Goal: Task Accomplishment & Management: Use online tool/utility

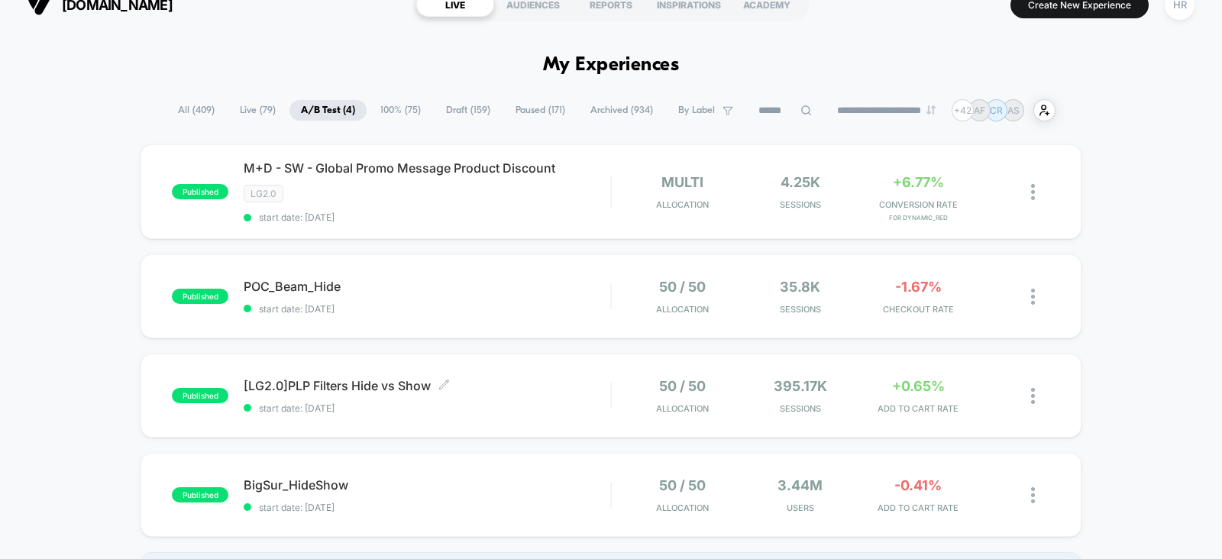
scroll to position [22, 0]
click at [555, 202] on div "M+D - SW - Global Promo Message Product Discount Click to edit experience detai…" at bounding box center [427, 191] width 367 height 63
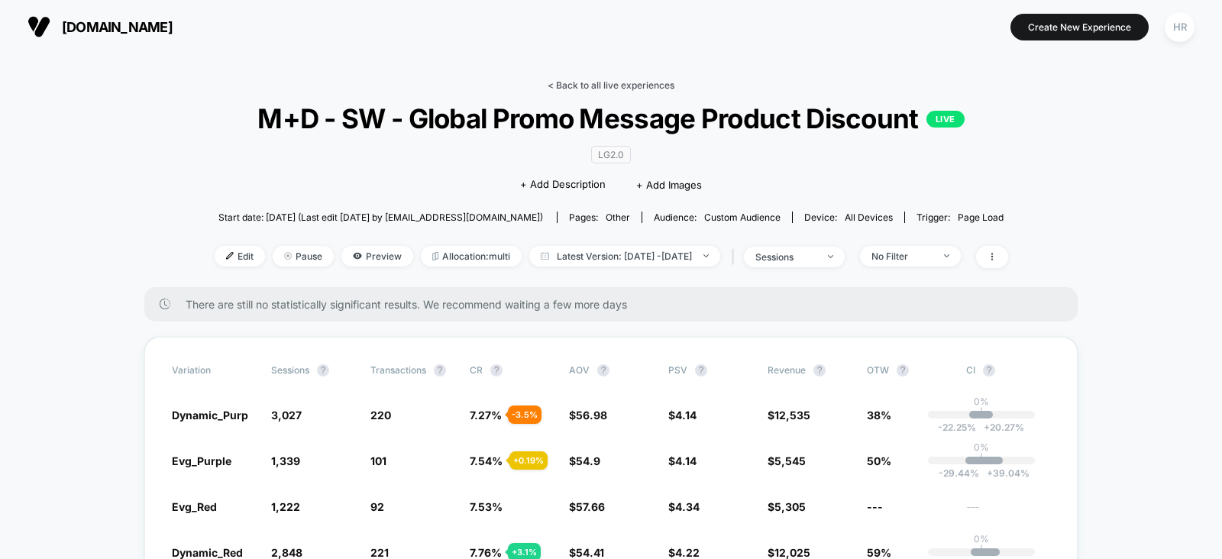
click at [585, 88] on link "< Back to all live experiences" at bounding box center [611, 84] width 127 height 11
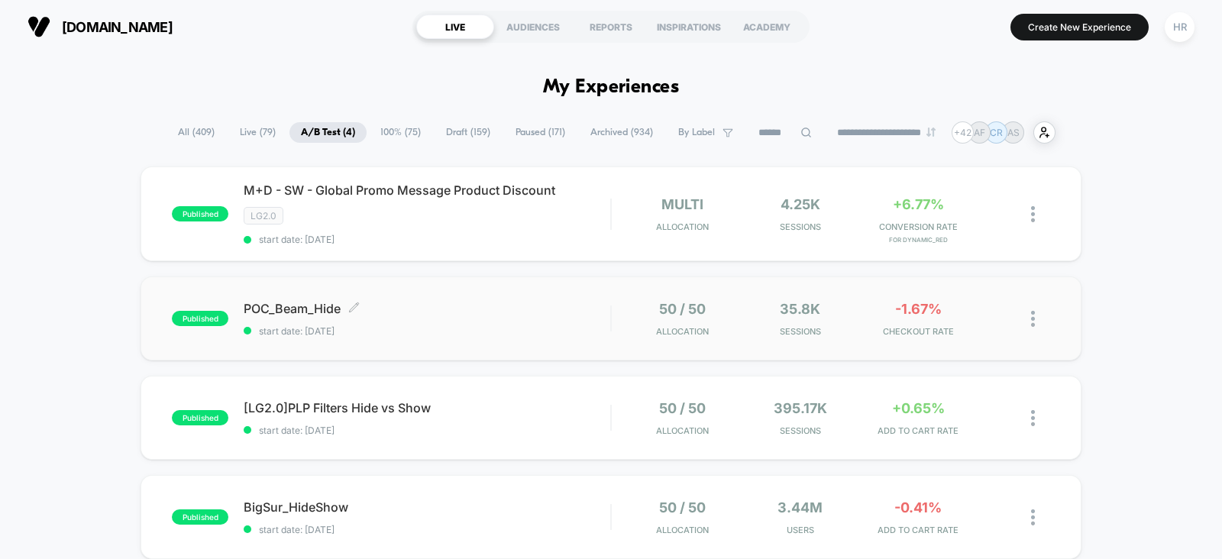
click at [535, 315] on span "POC_Beam_Hide Click to edit experience details" at bounding box center [427, 308] width 367 height 15
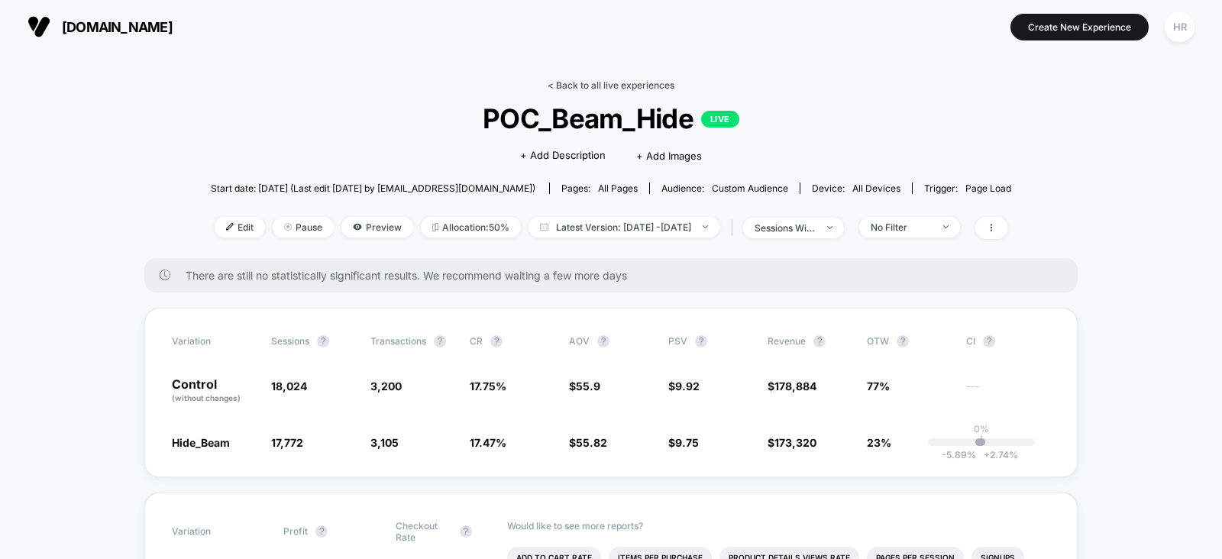
click at [620, 83] on link "< Back to all live experiences" at bounding box center [611, 84] width 127 height 11
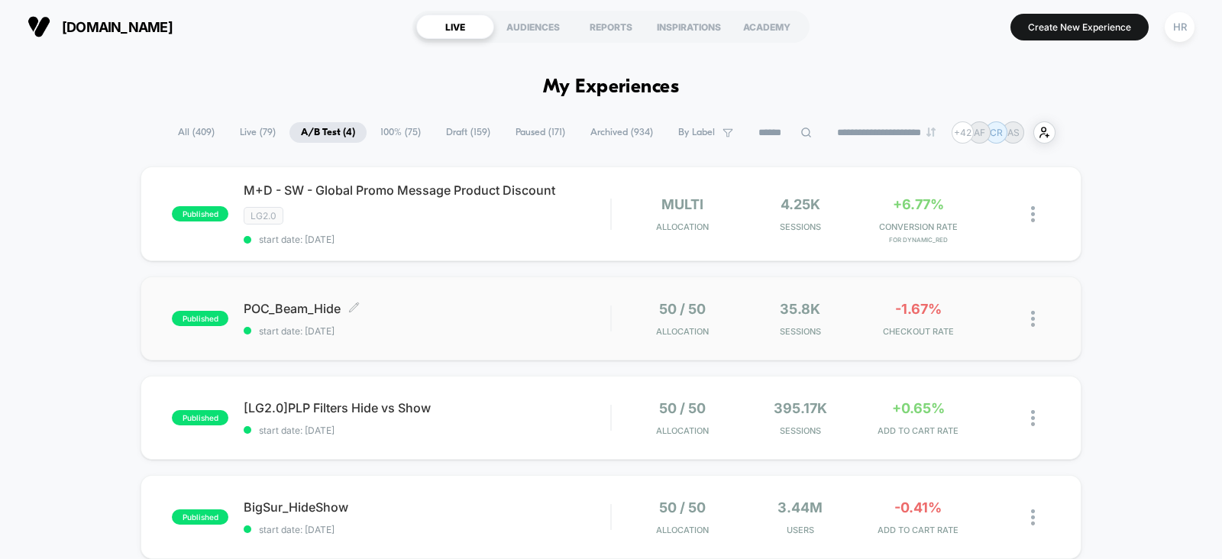
click at [529, 303] on span "POC_Beam_Hide Click to edit experience details" at bounding box center [427, 308] width 367 height 15
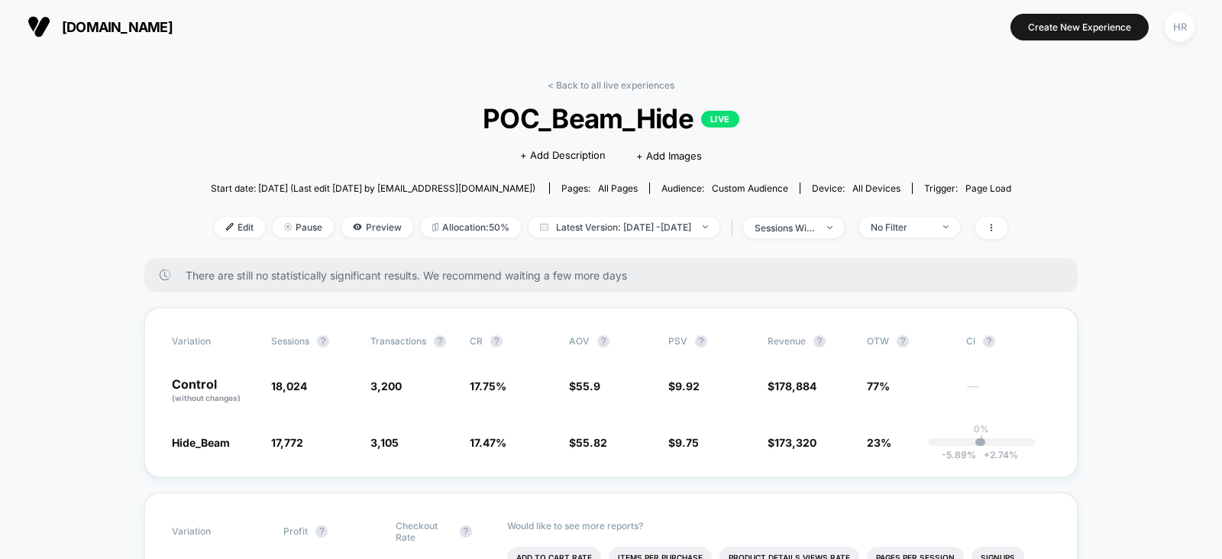
click at [599, 92] on div "< Back to all live experiences POC_Beam_Hide LIVE Click to edit experience deta…" at bounding box center [611, 168] width 801 height 179
click at [604, 81] on link "< Back to all live experiences" at bounding box center [611, 84] width 127 height 11
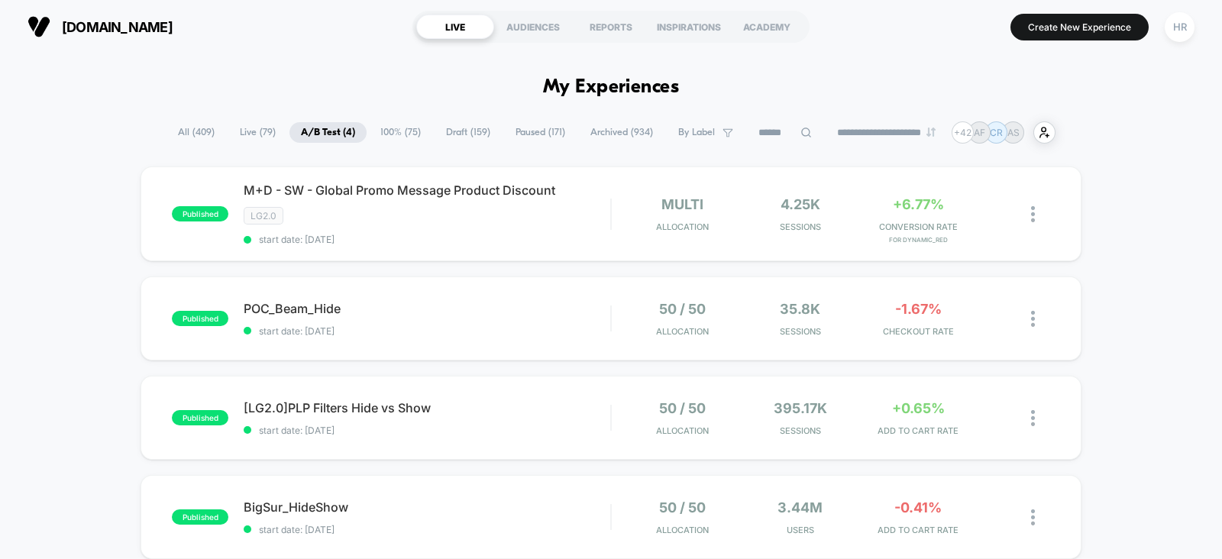
click at [462, 135] on span "Draft ( 159 )" at bounding box center [468, 132] width 67 height 21
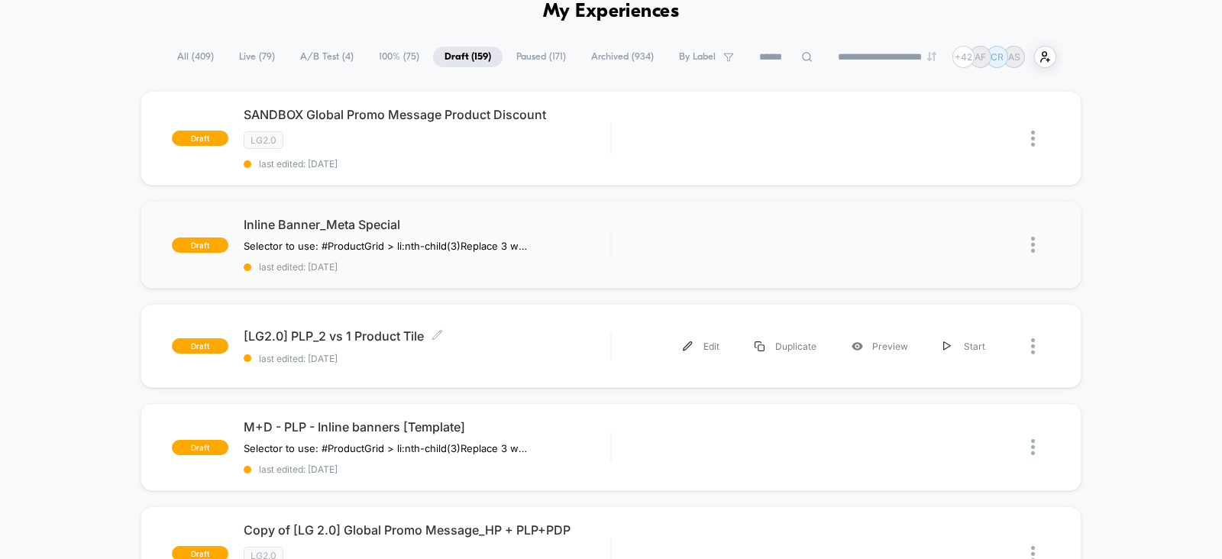
scroll to position [73, 0]
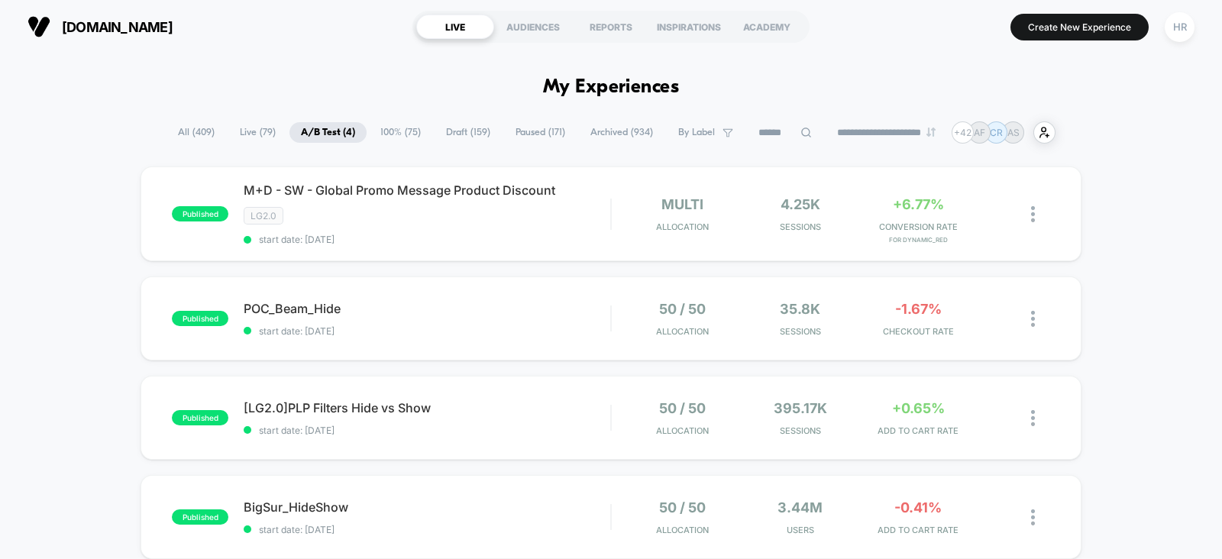
click at [186, 141] on span "All ( 409 )" at bounding box center [197, 132] width 60 height 21
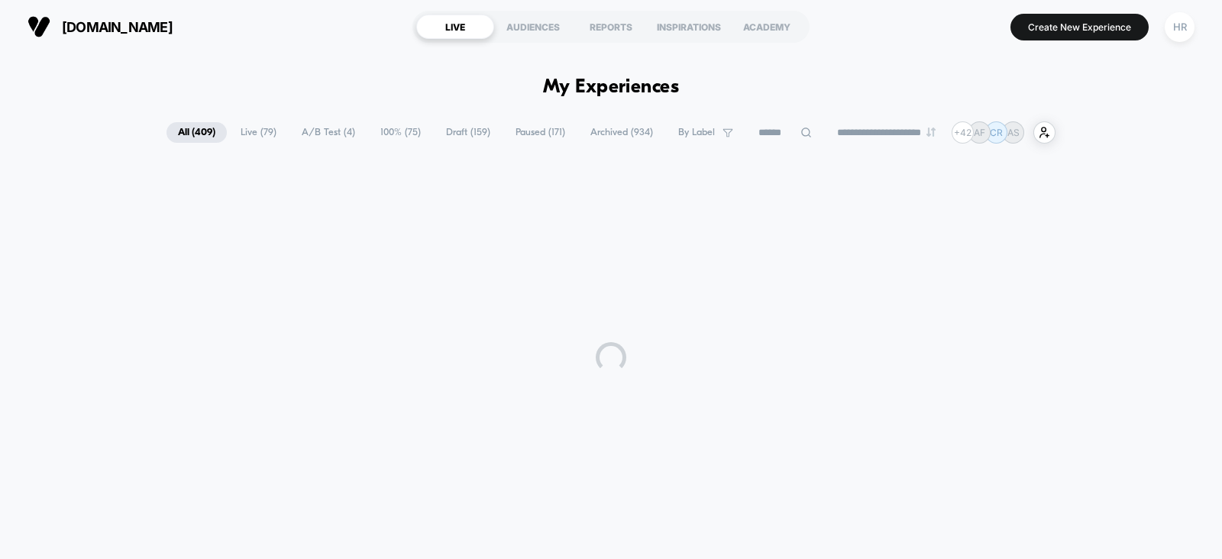
click at [755, 128] on input at bounding box center [785, 133] width 76 height 18
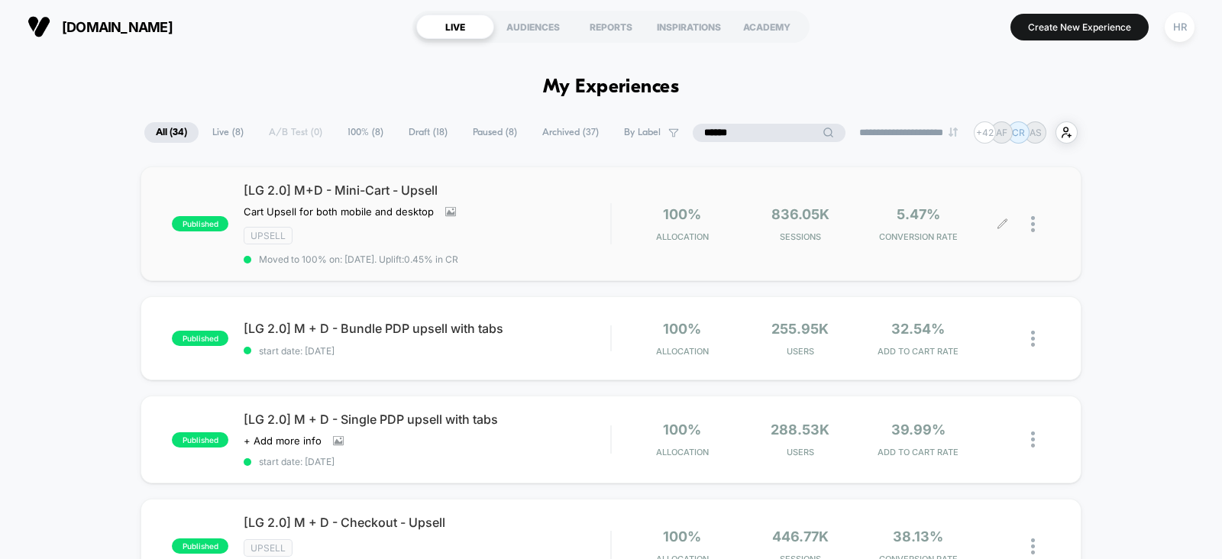
type input "******"
click at [1001, 225] on icon at bounding box center [1002, 224] width 11 height 11
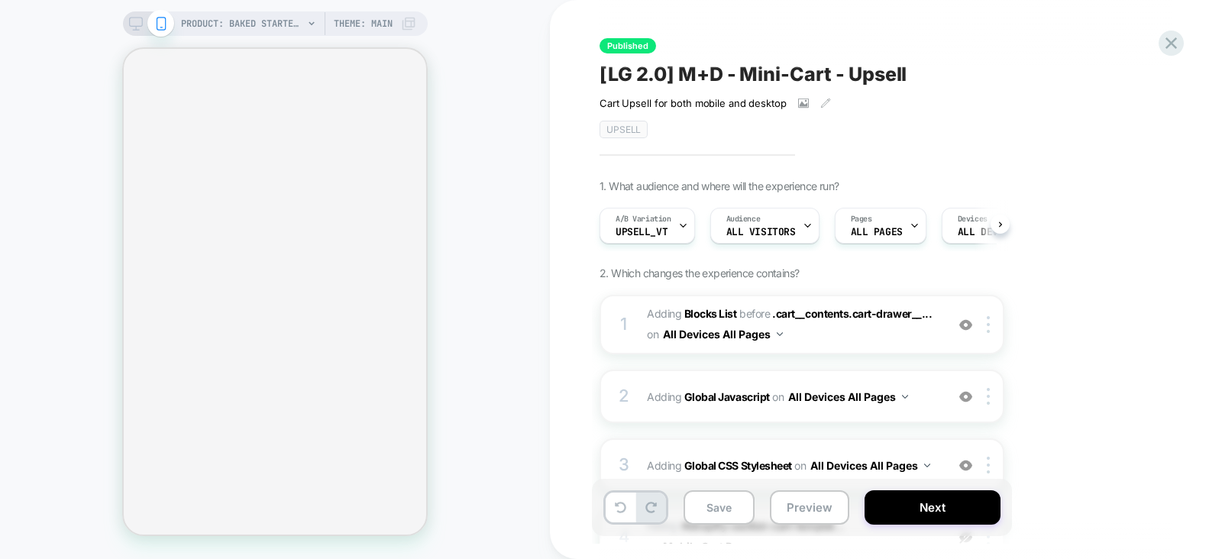
scroll to position [0, 1]
click at [678, 227] on icon at bounding box center [683, 226] width 10 height 10
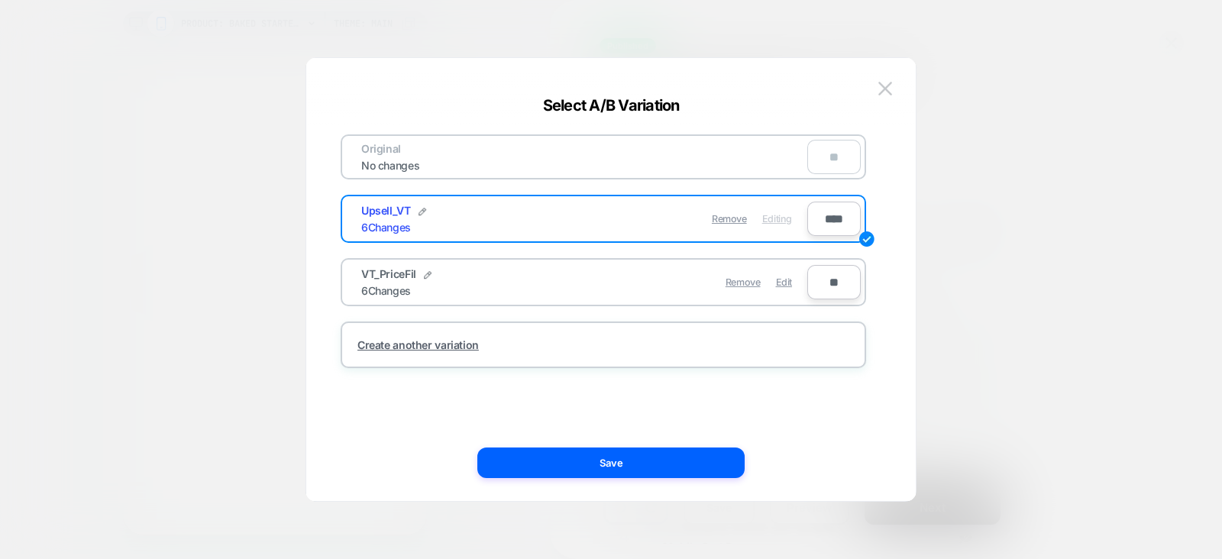
click at [956, 316] on div at bounding box center [611, 279] width 1222 height 559
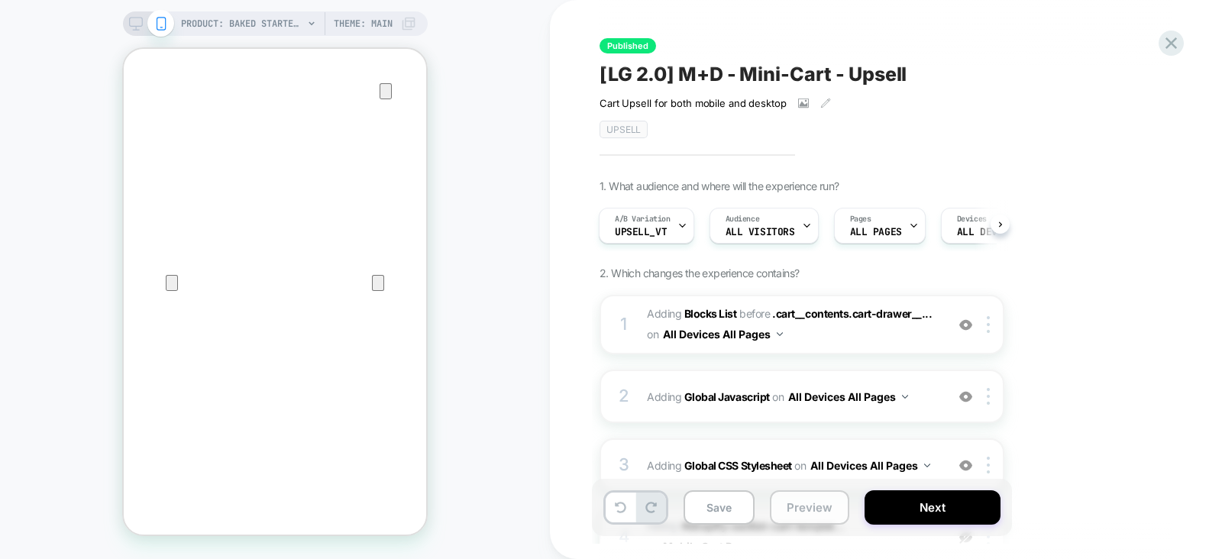
scroll to position [0, 0]
click at [805, 510] on button "Preview" at bounding box center [809, 508] width 79 height 34
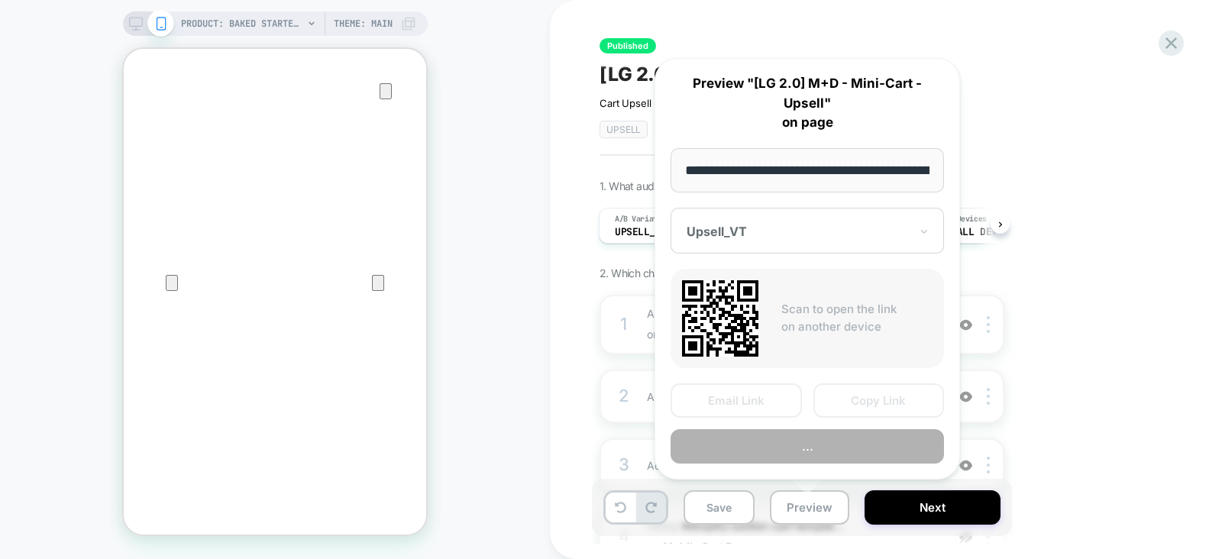
click at [831, 232] on div at bounding box center [798, 231] width 223 height 15
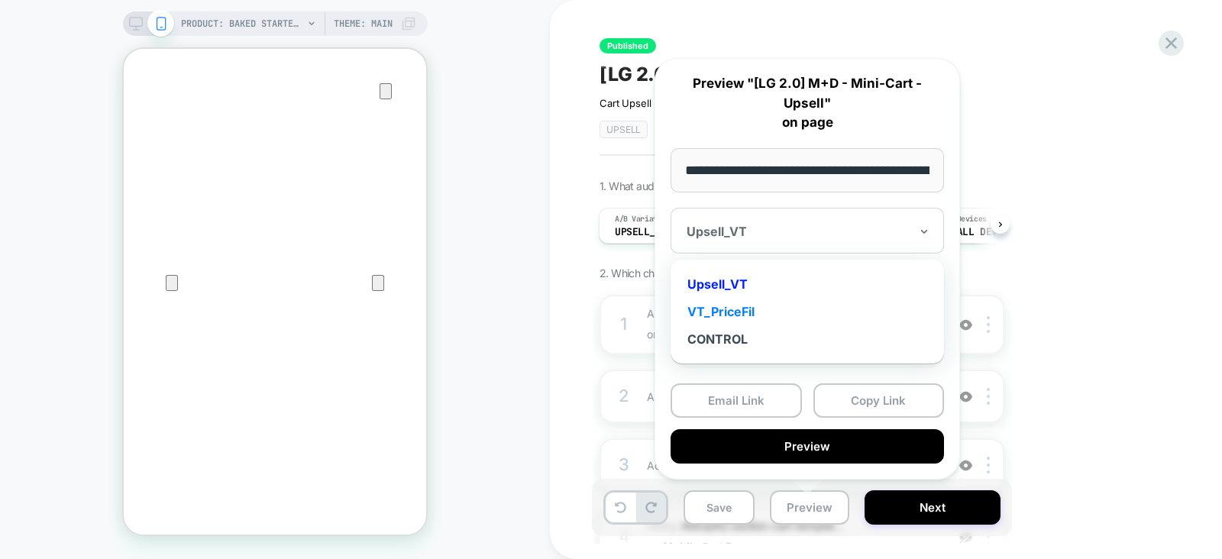
click at [744, 310] on div "VT_PriceFil" at bounding box center [807, 312] width 258 height 28
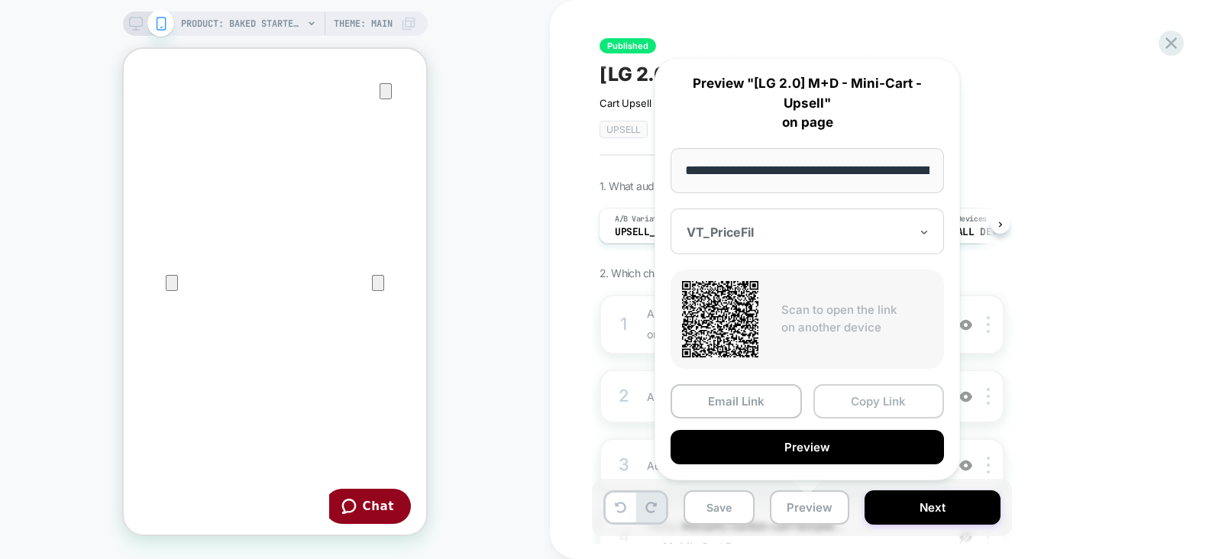
click at [869, 400] on button "Copy Link" at bounding box center [879, 401] width 131 height 34
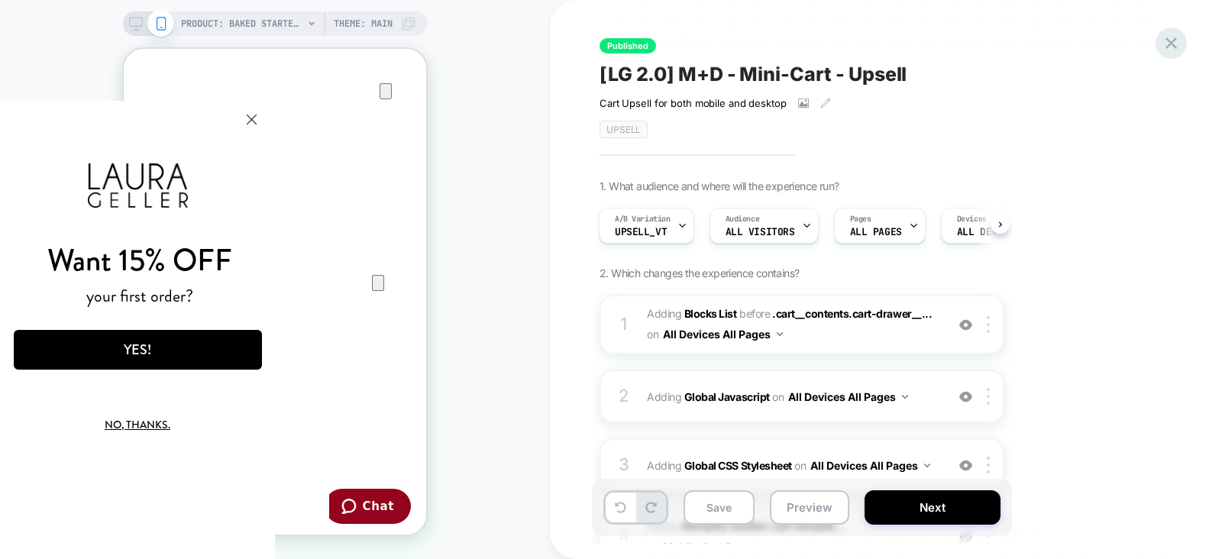
click at [1166, 34] on icon at bounding box center [1171, 43] width 21 height 21
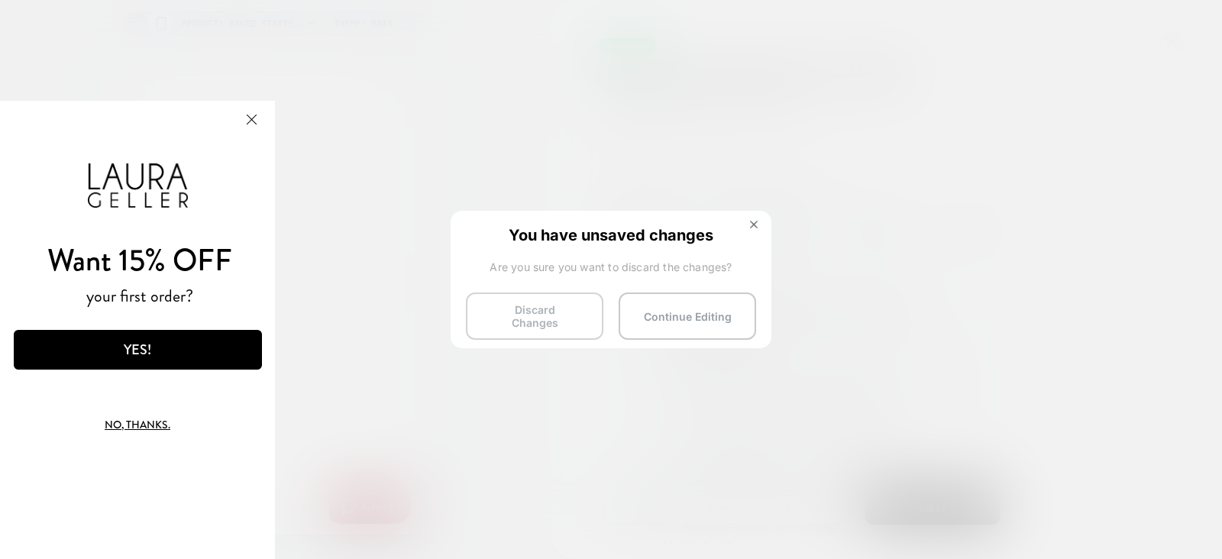
click at [563, 302] on button "Discard Changes" at bounding box center [535, 316] width 138 height 47
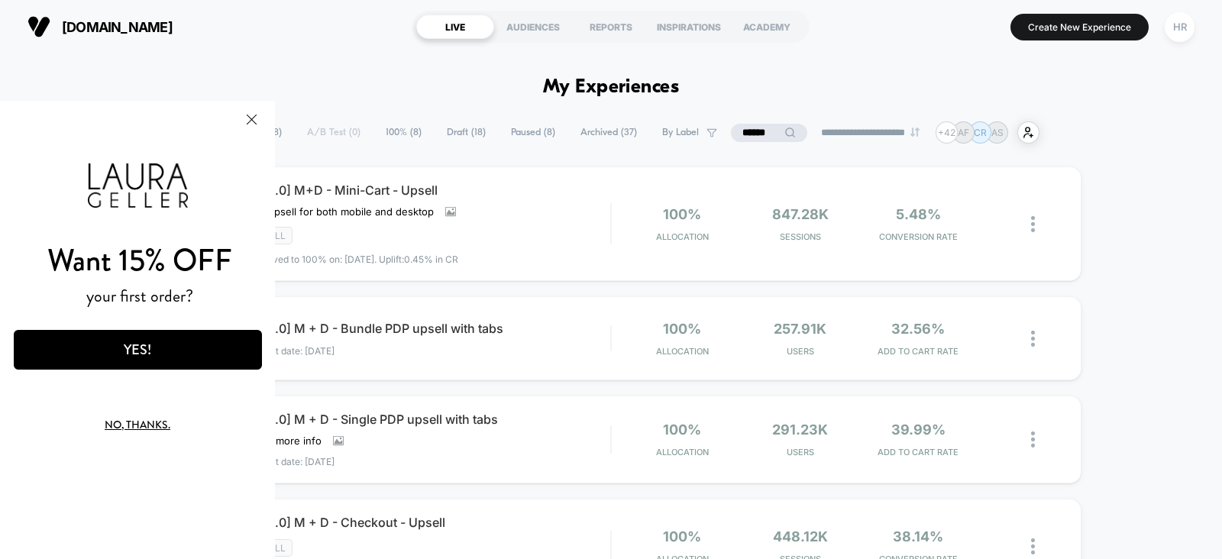
click at [252, 114] on button "Close Modal" at bounding box center [251, 119] width 41 height 37
click at [758, 131] on input "******" at bounding box center [769, 133] width 76 height 18
click at [758, 131] on input "******" at bounding box center [769, 133] width 153 height 18
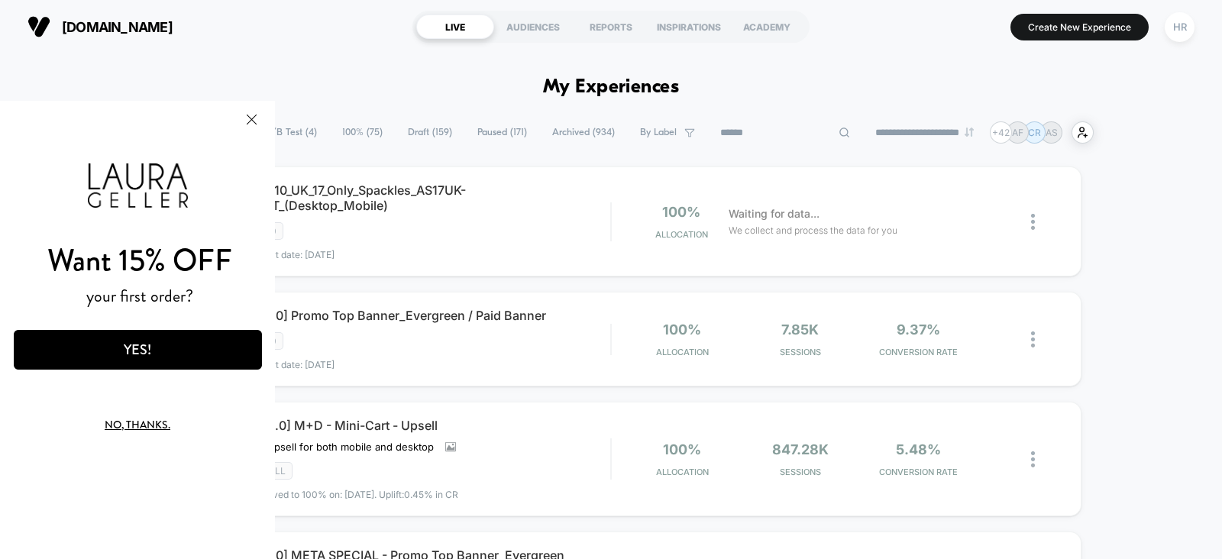
click at [248, 121] on button "Close Modal" at bounding box center [251, 119] width 41 height 37
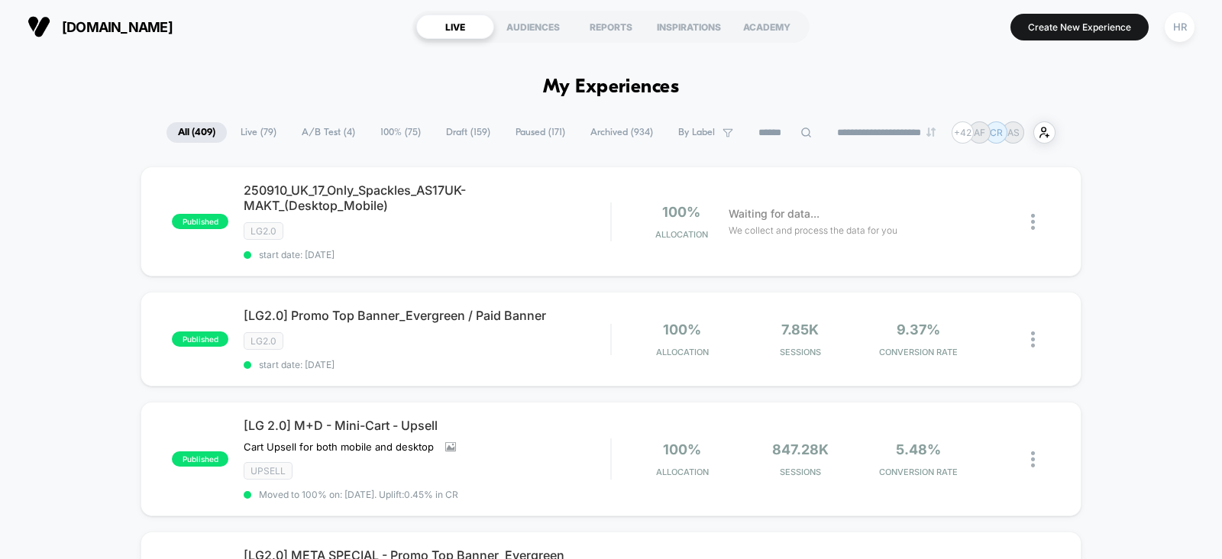
click at [330, 134] on span "A/B Test ( 4 )" at bounding box center [328, 132] width 76 height 21
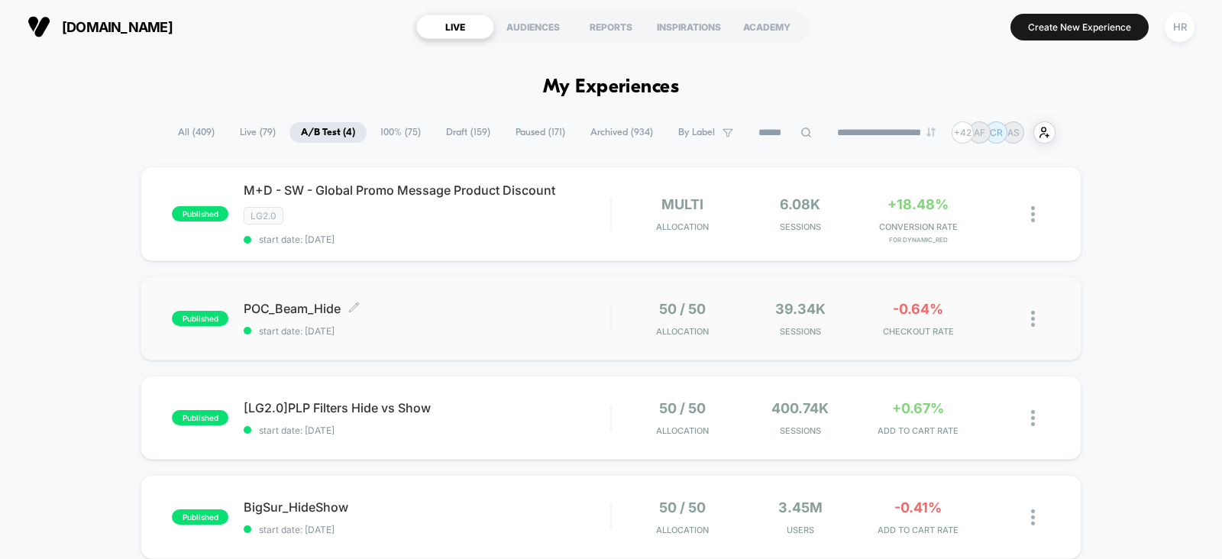
click at [575, 312] on span "POC_Beam_Hide Click to edit experience details" at bounding box center [427, 308] width 367 height 15
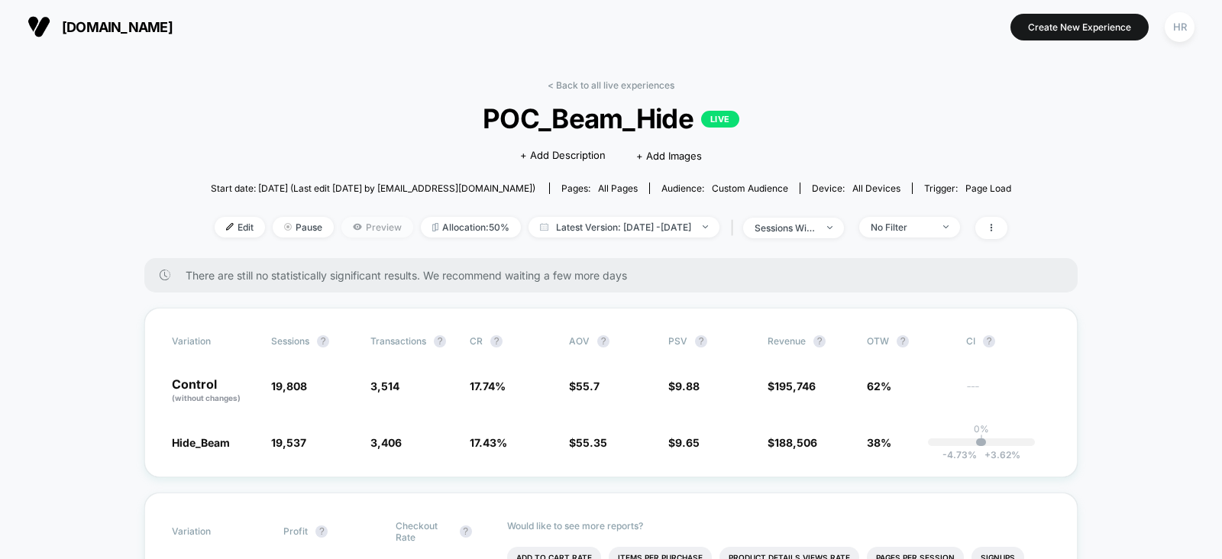
click at [348, 225] on span "Preview" at bounding box center [378, 227] width 72 height 21
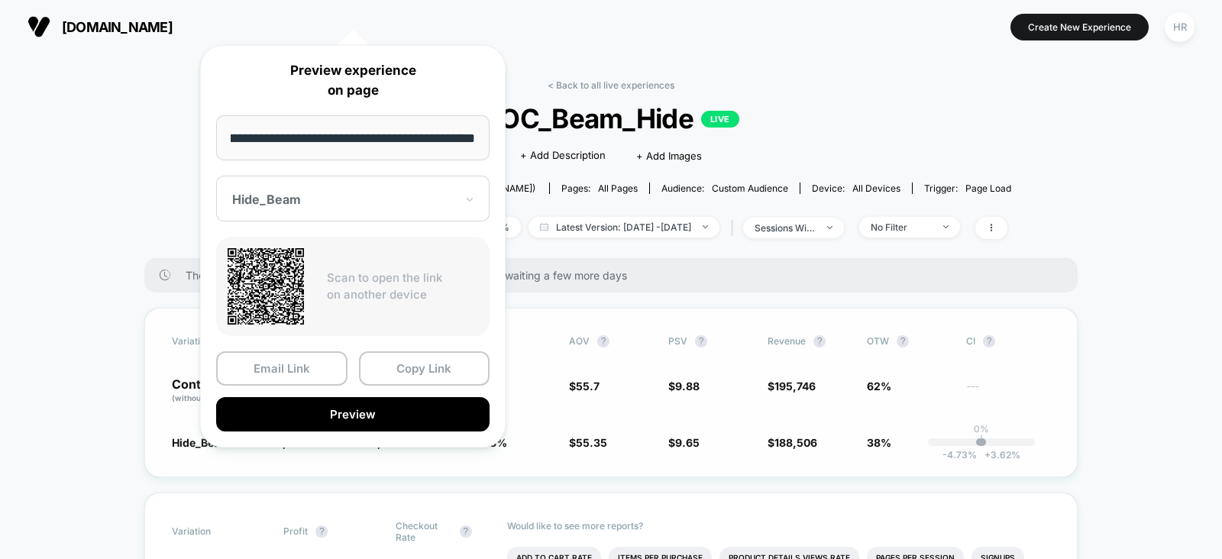
scroll to position [206, 0]
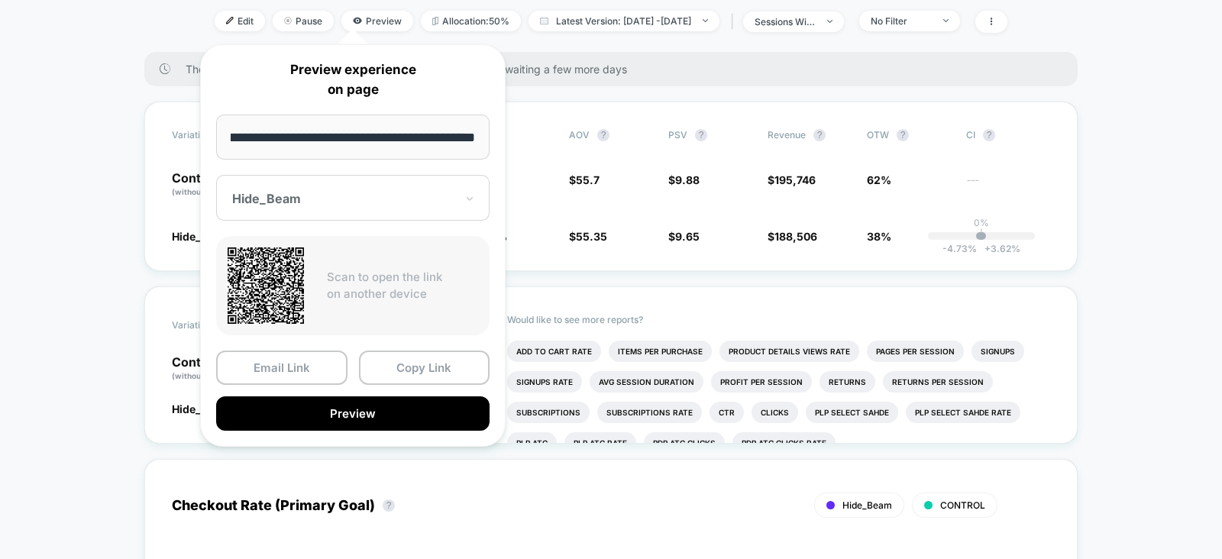
click at [359, 193] on div at bounding box center [343, 198] width 223 height 15
click at [430, 370] on button "Copy Link" at bounding box center [424, 368] width 131 height 34
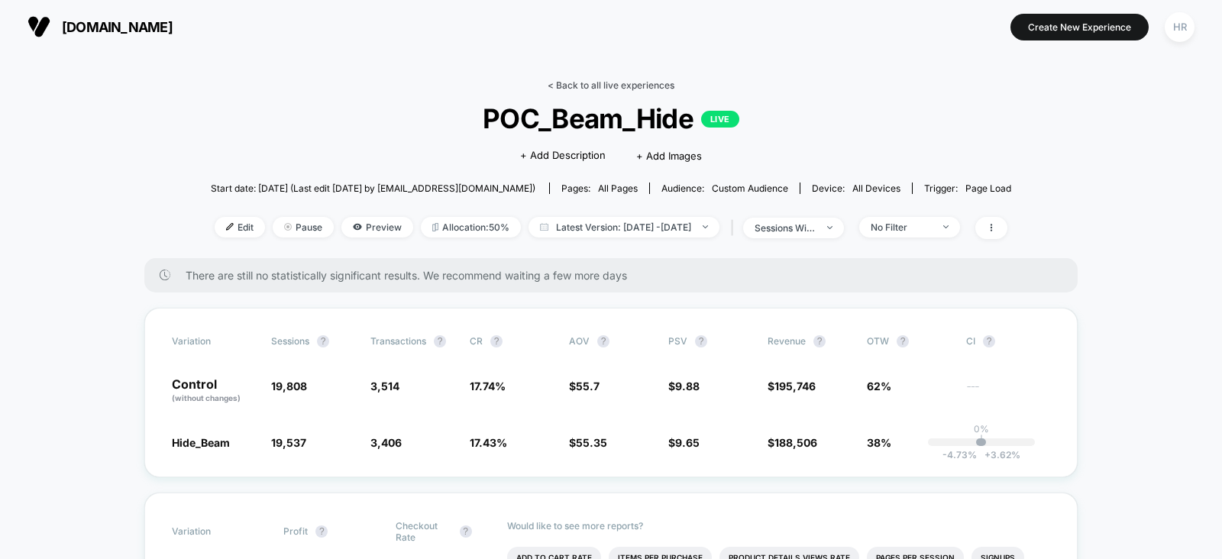
click at [630, 89] on link "< Back to all live experiences" at bounding box center [611, 84] width 127 height 11
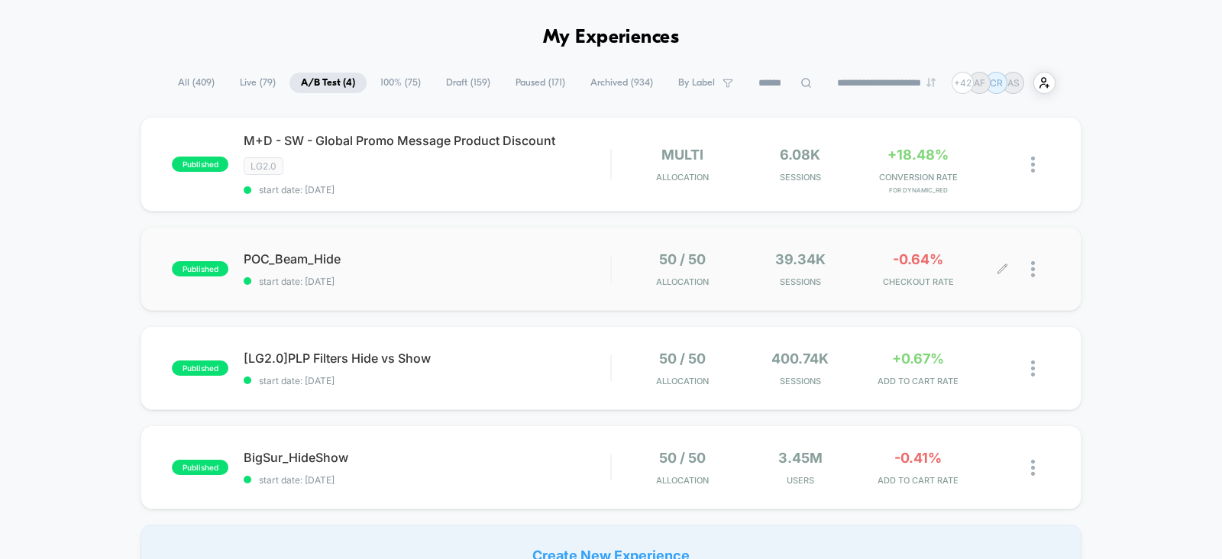
scroll to position [37, 0]
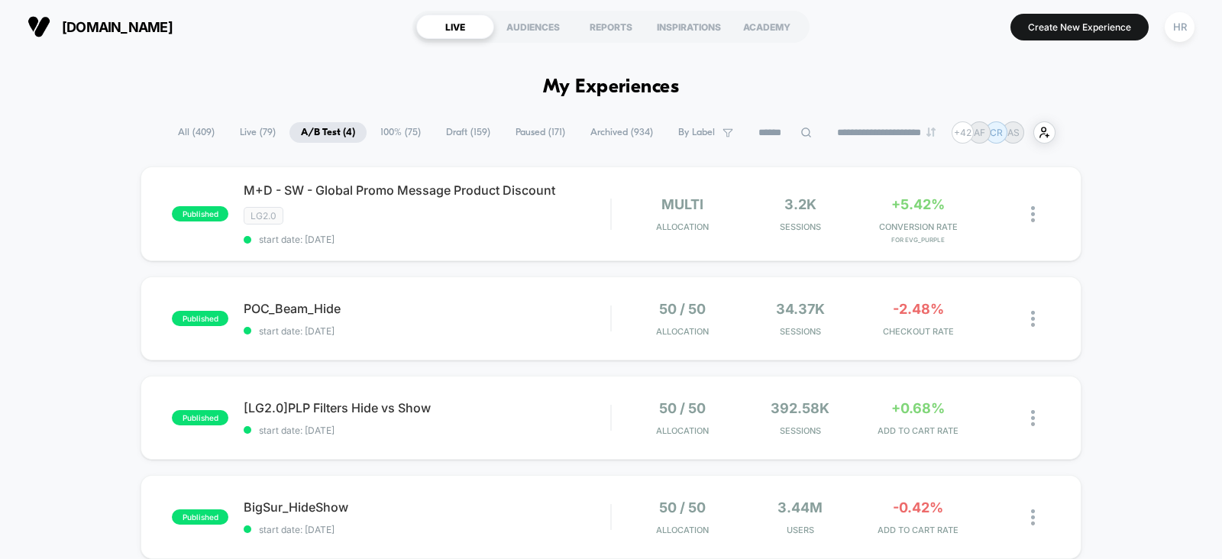
click at [468, 130] on span "Draft ( 159 )" at bounding box center [468, 132] width 67 height 21
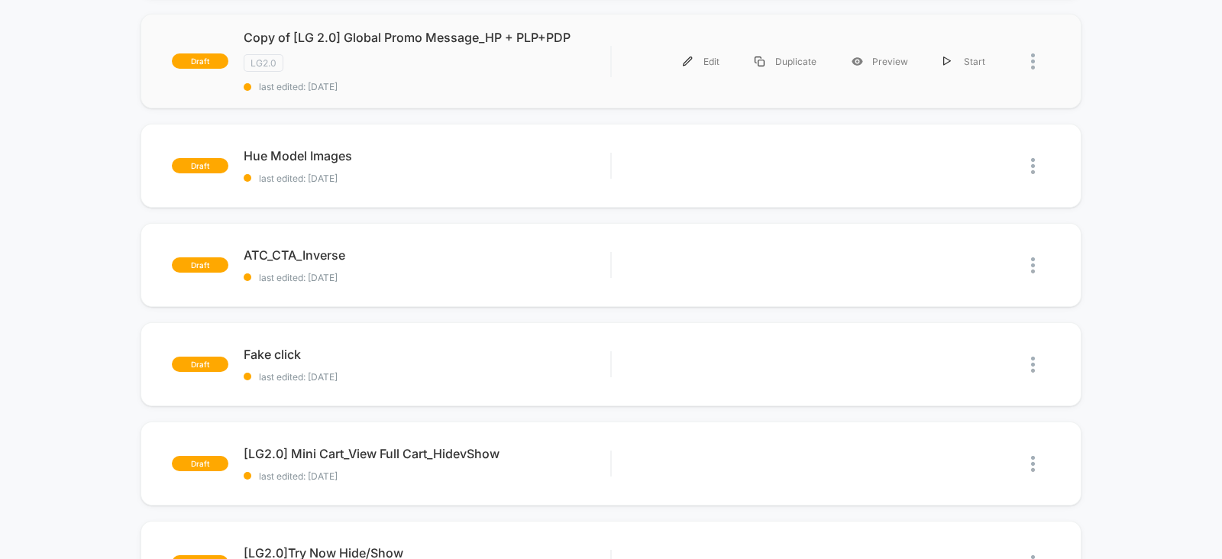
scroll to position [562, 0]
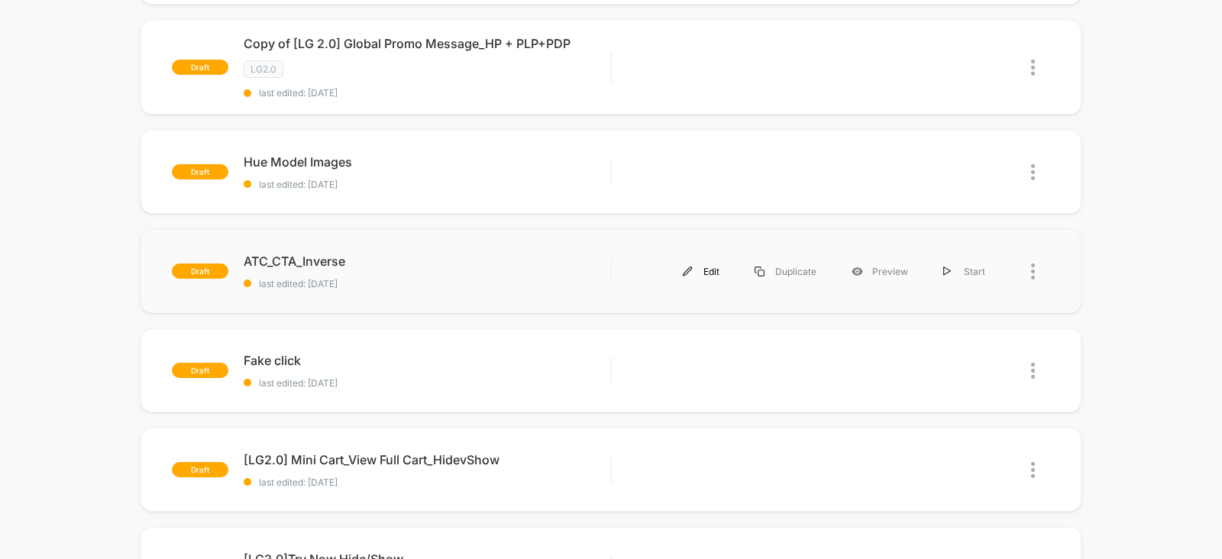
click at [711, 266] on div "Edit" at bounding box center [701, 271] width 72 height 34
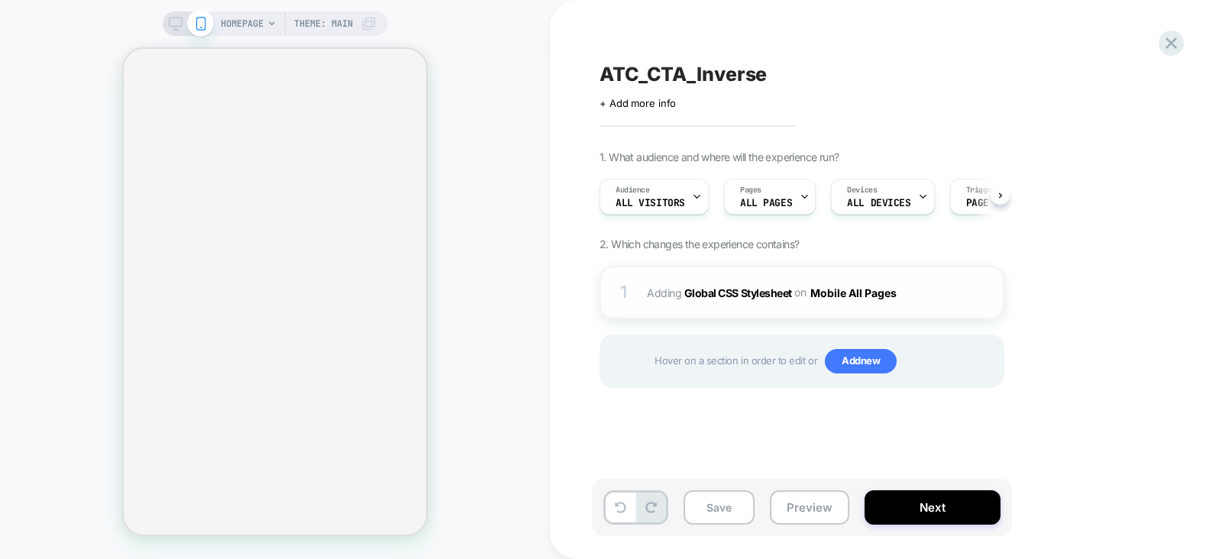
scroll to position [0, 1]
click at [941, 291] on div "1 Adding Global CSS Stylesheet on Mobile All Pages Add Before Add After Copy to…" at bounding box center [802, 292] width 405 height 53
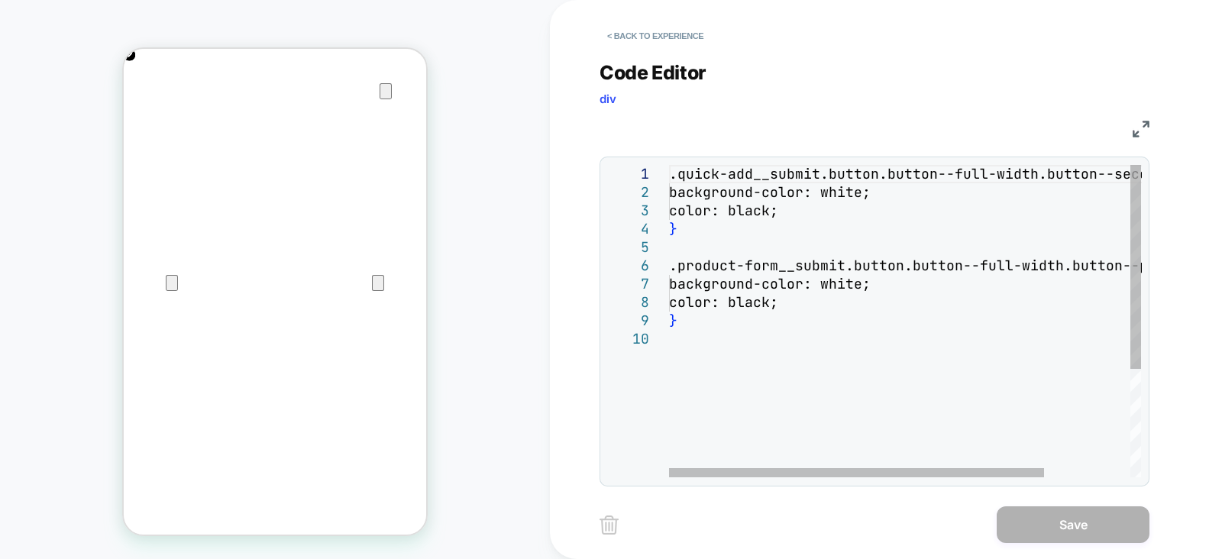
scroll to position [0, 0]
click at [753, 334] on div ".quick-add__submit.button.button--full-width.butto n--secondary { background-co…" at bounding box center [959, 404] width 580 height 478
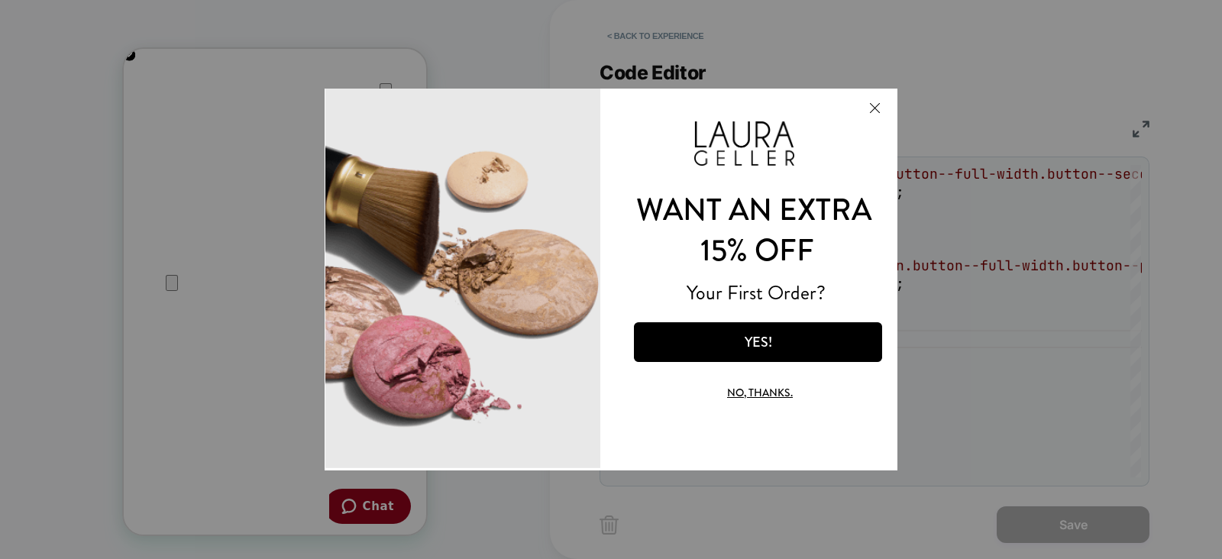
click at [867, 112] on button "Close Modal" at bounding box center [874, 107] width 41 height 37
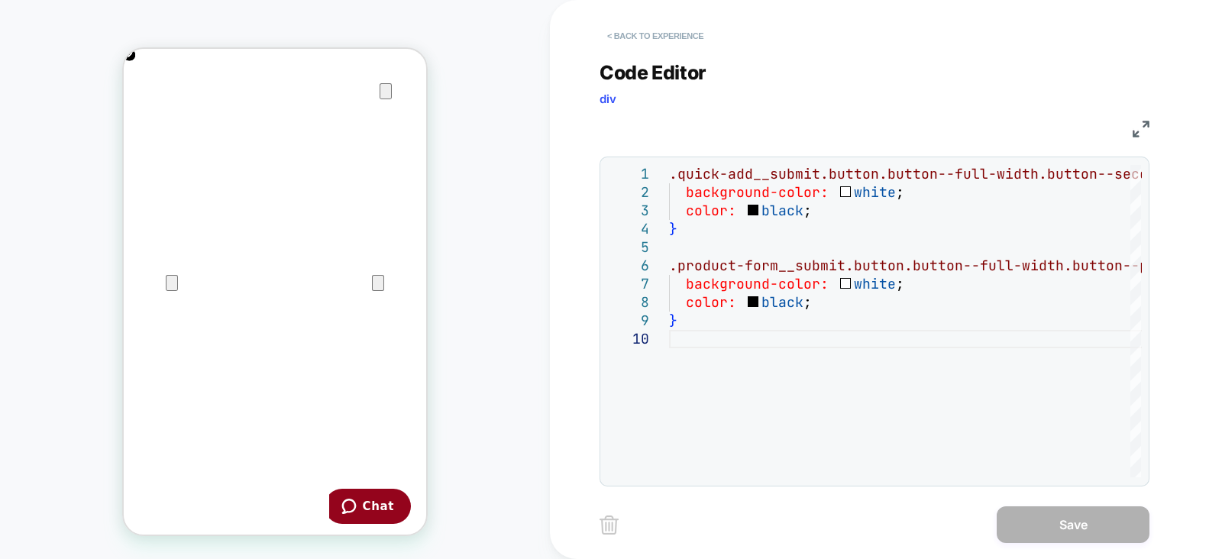
click at [652, 30] on button "< Back to experience" at bounding box center [656, 36] width 112 height 24
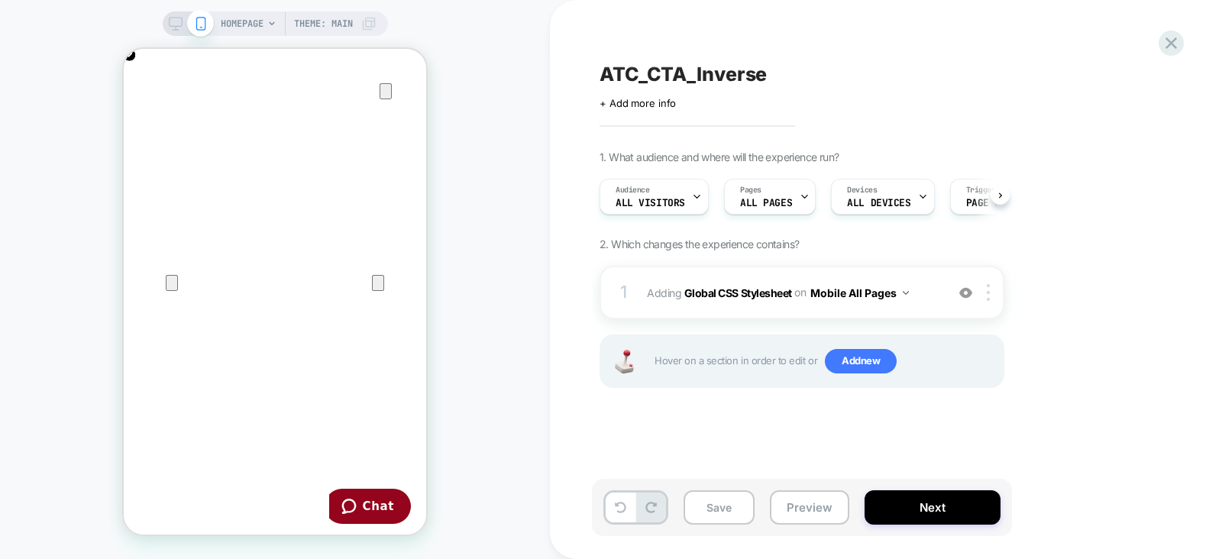
click at [241, 18] on span "HOMEPAGE" at bounding box center [242, 23] width 43 height 24
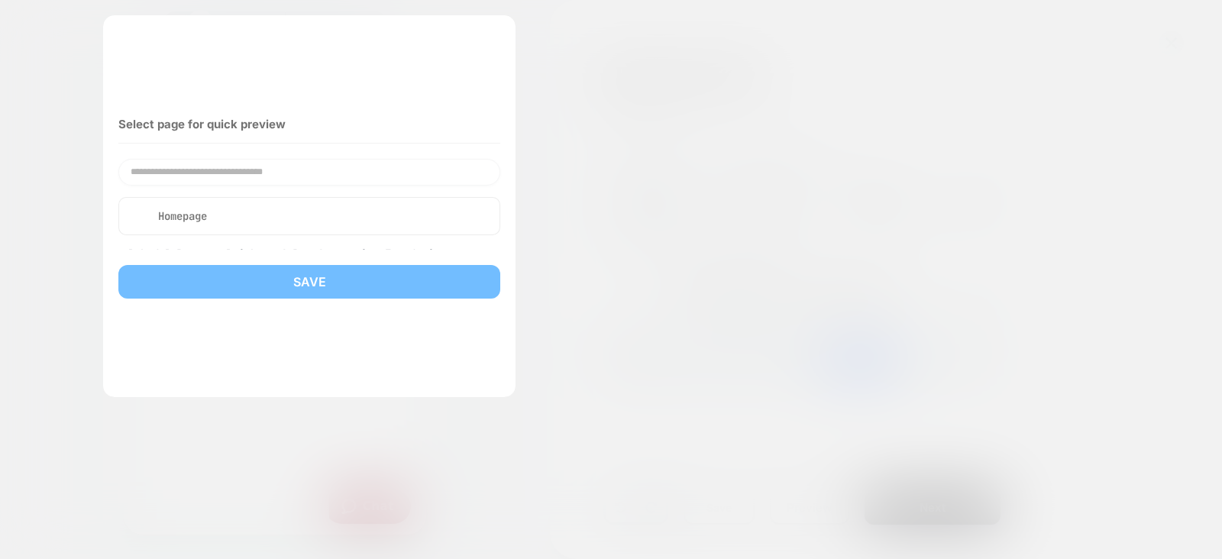
scroll to position [0, 606]
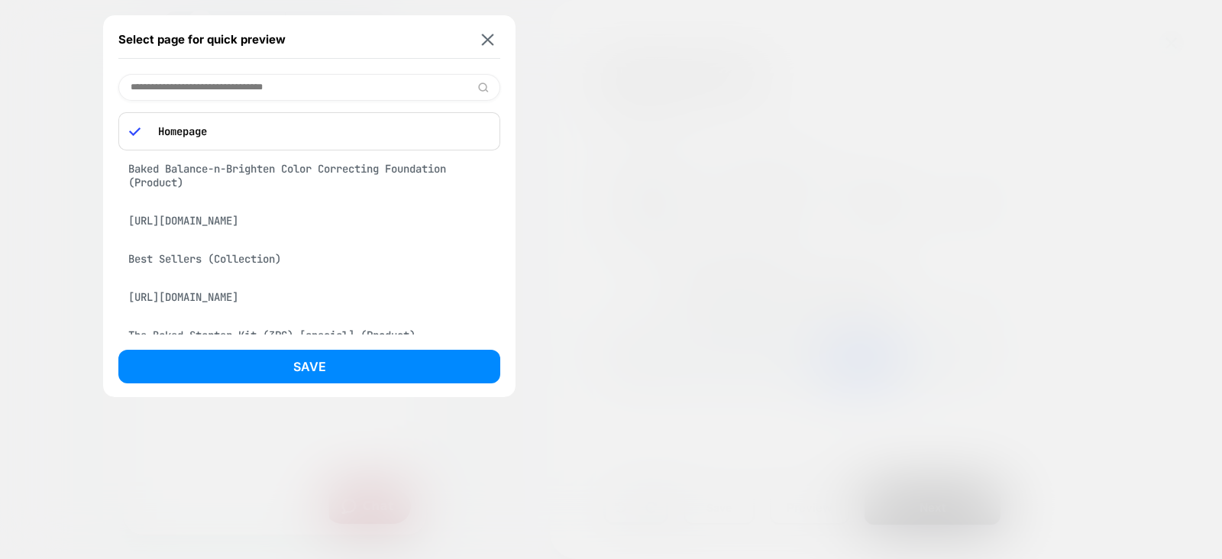
click at [239, 274] on div "Best Sellers (Collection)" at bounding box center [309, 258] width 382 height 29
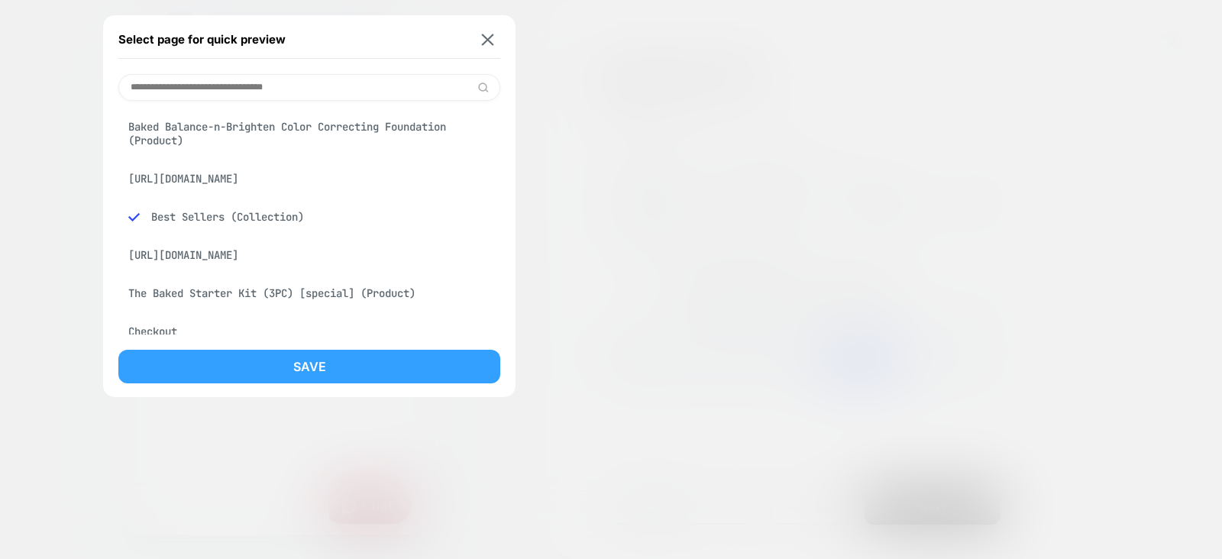
click at [301, 363] on button "Save" at bounding box center [309, 367] width 382 height 34
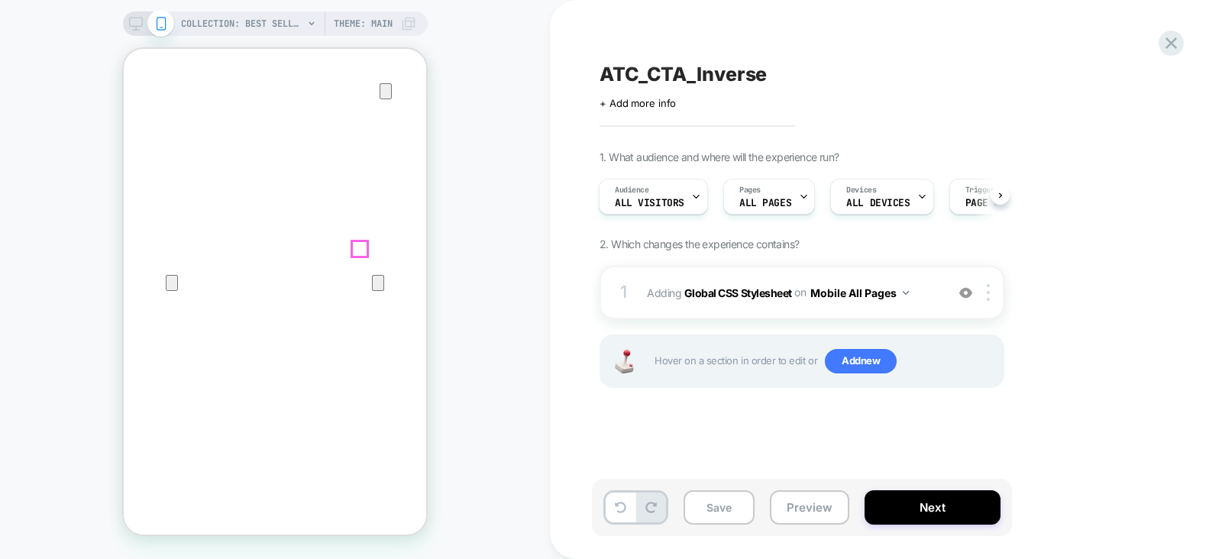
scroll to position [158, 0]
click at [805, 511] on button "Preview" at bounding box center [809, 508] width 79 height 34
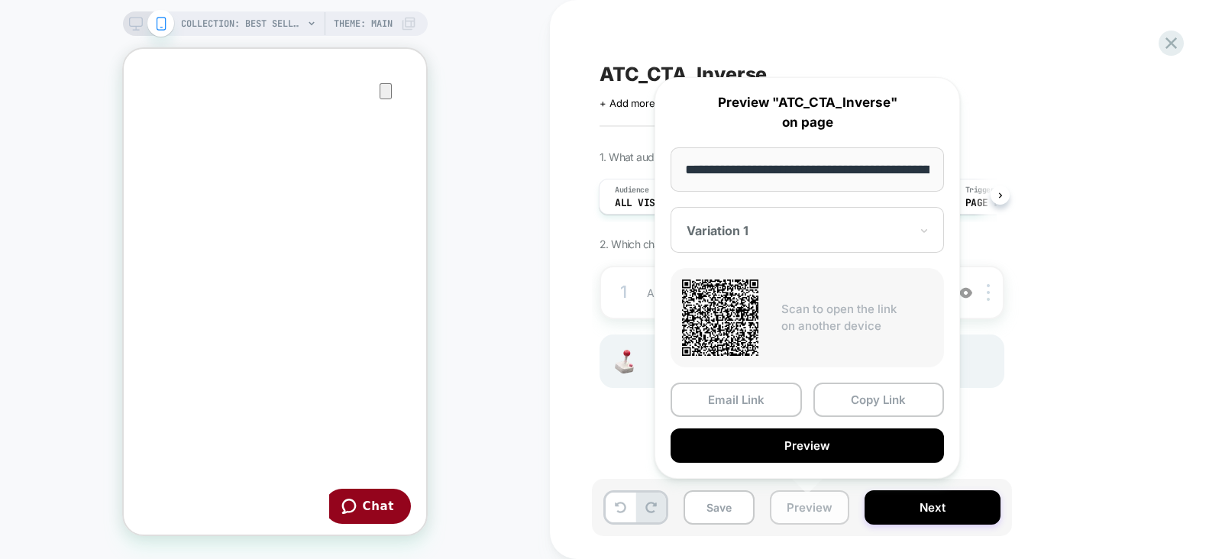
scroll to position [0, 191]
click at [889, 392] on button "Copy Link" at bounding box center [879, 401] width 131 height 34
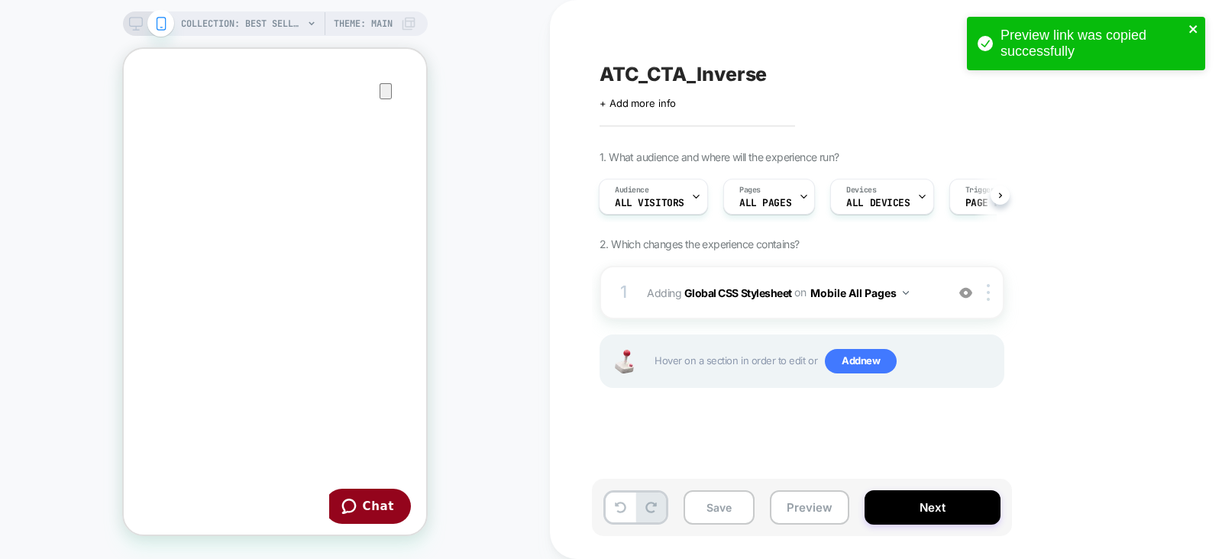
click at [1194, 25] on icon "close" at bounding box center [1194, 29] width 11 height 12
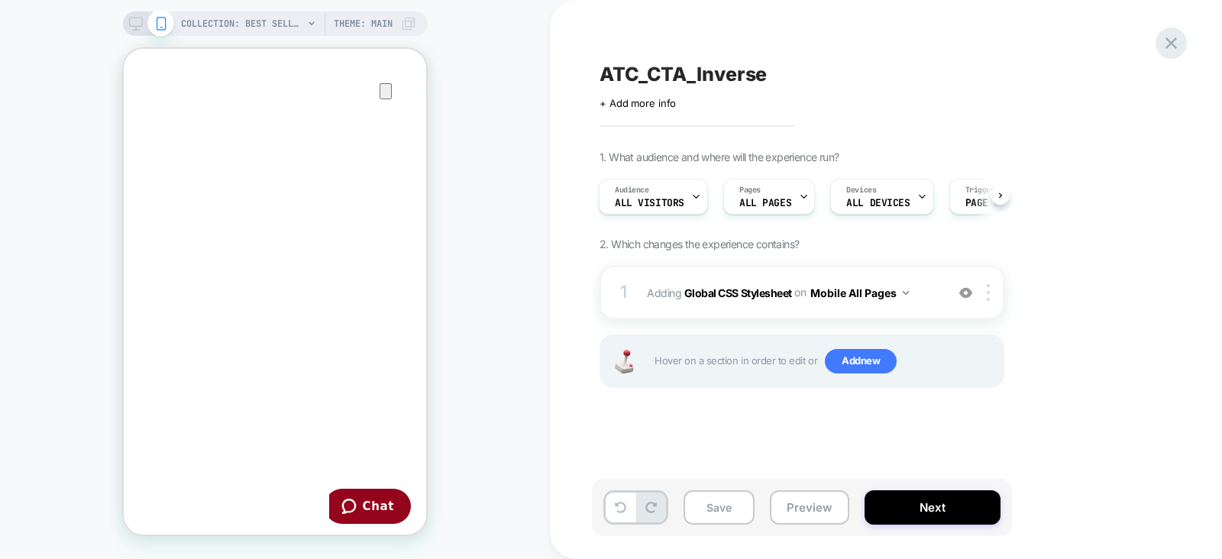
click at [1163, 50] on icon at bounding box center [1171, 43] width 21 height 21
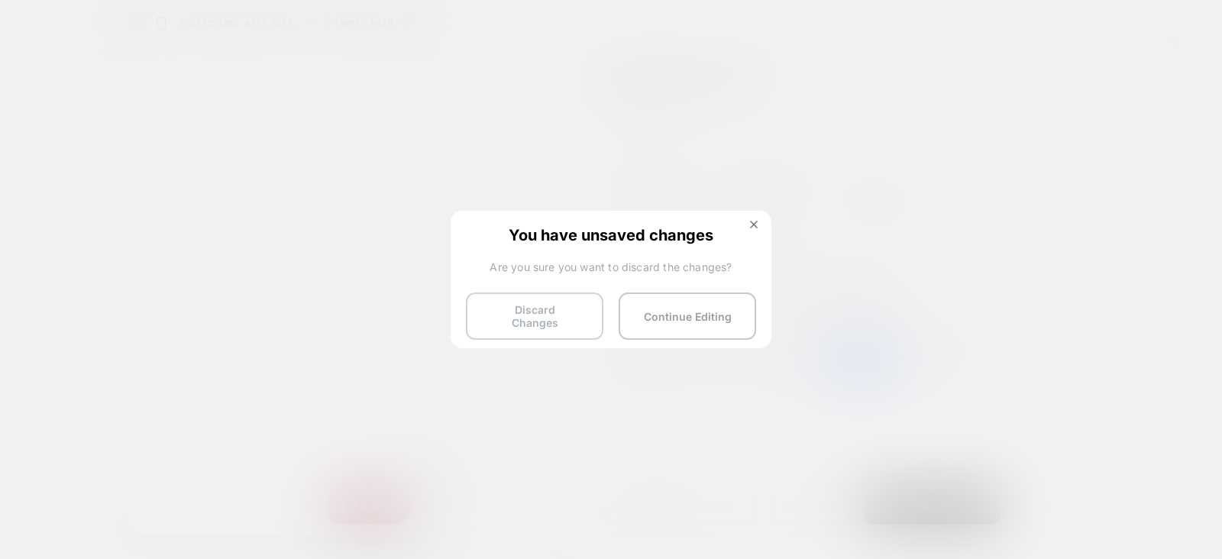
click at [535, 310] on button "Discard Changes" at bounding box center [535, 316] width 138 height 47
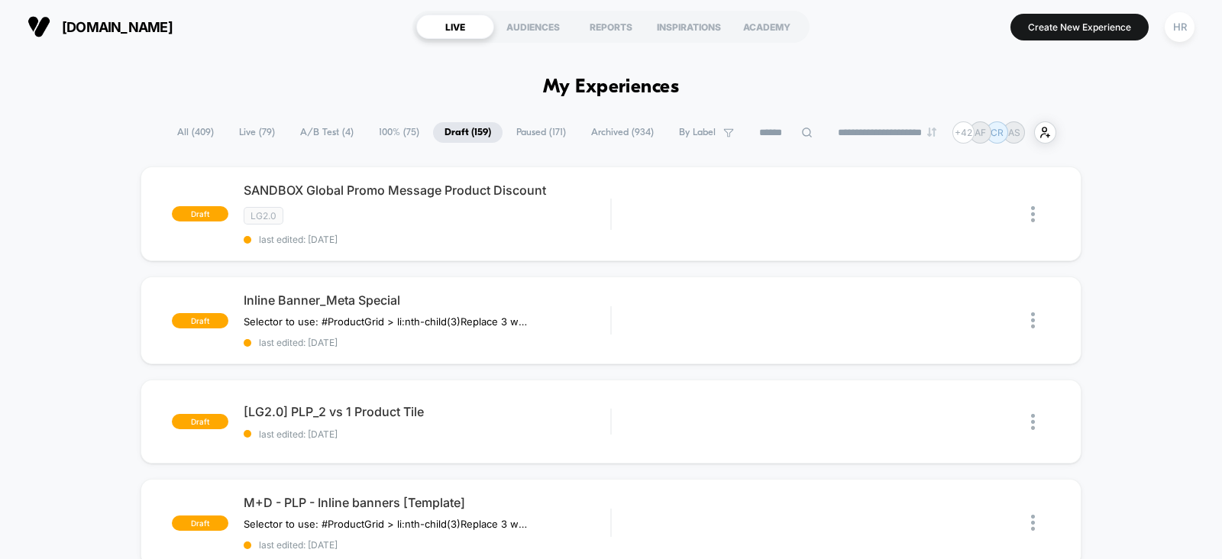
click at [180, 128] on span "All ( 409 )" at bounding box center [196, 132] width 60 height 21
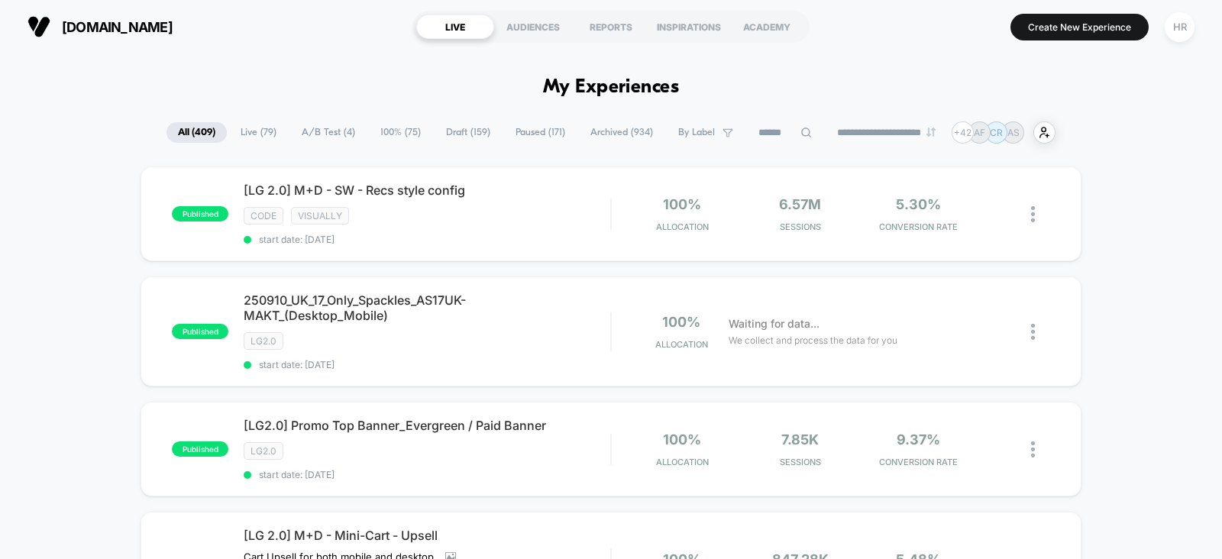
click at [761, 135] on input at bounding box center [785, 133] width 76 height 18
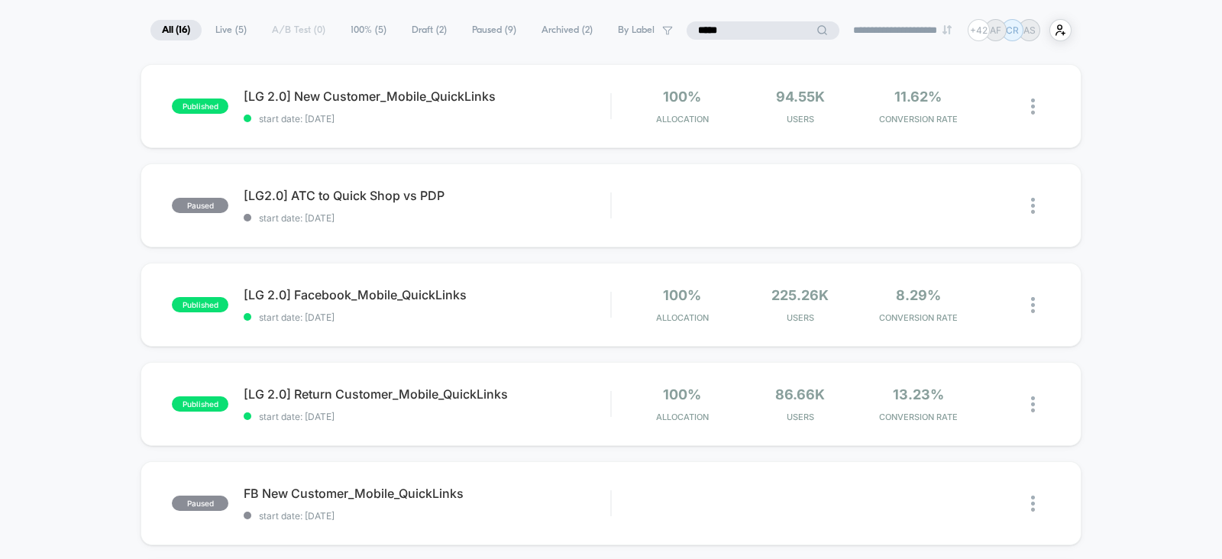
scroll to position [141, 0]
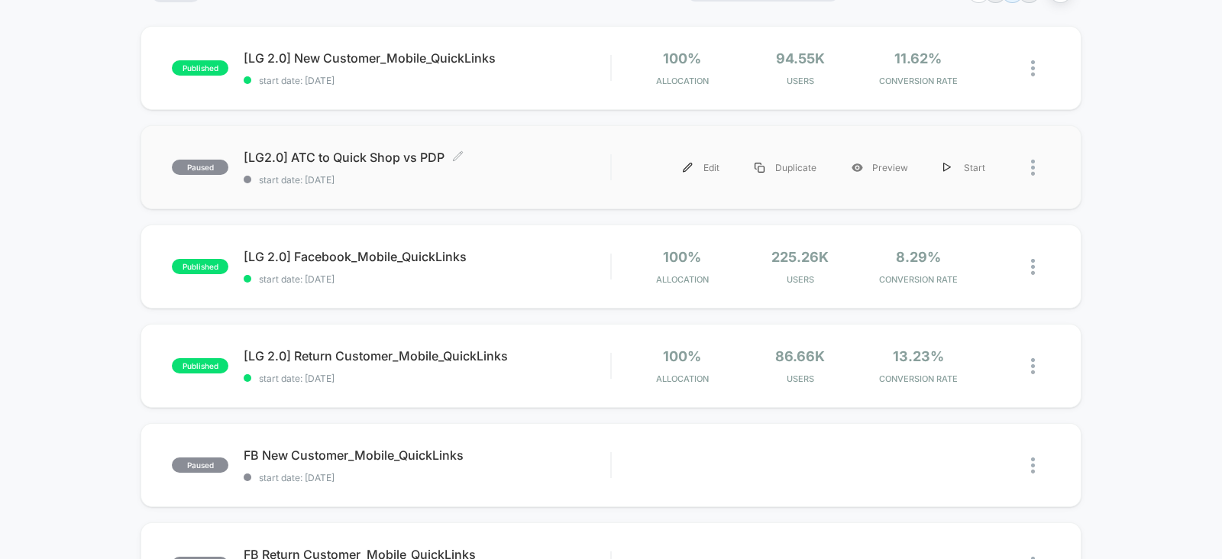
type input "*****"
click at [542, 161] on span "[LG2.0] ATC to Quick Shop vs PDP Click to edit experience details" at bounding box center [427, 157] width 367 height 15
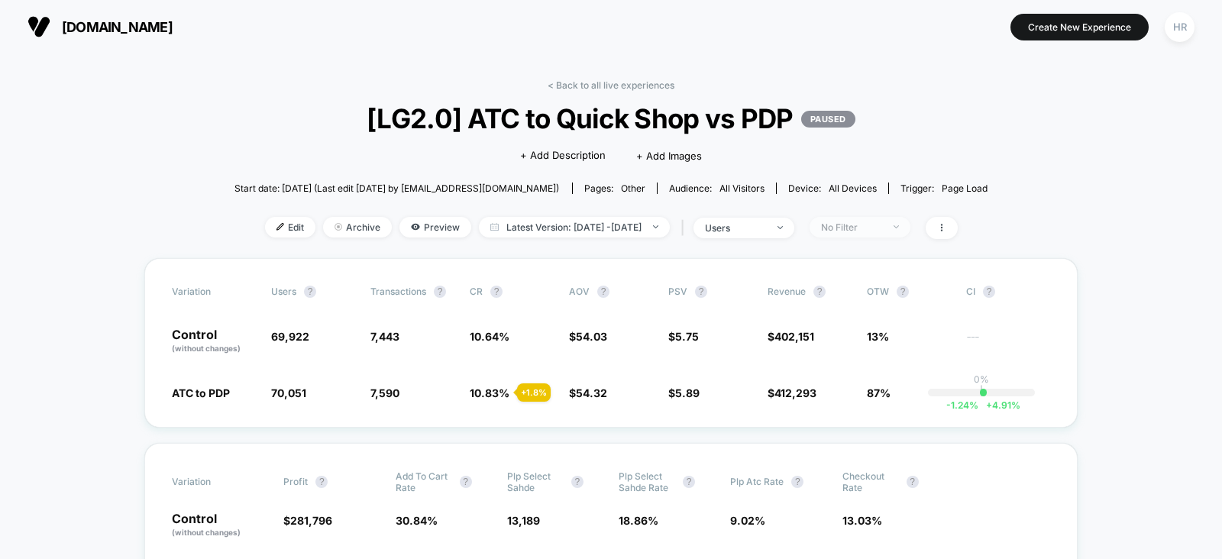
click at [881, 222] on div "No Filter" at bounding box center [851, 227] width 61 height 11
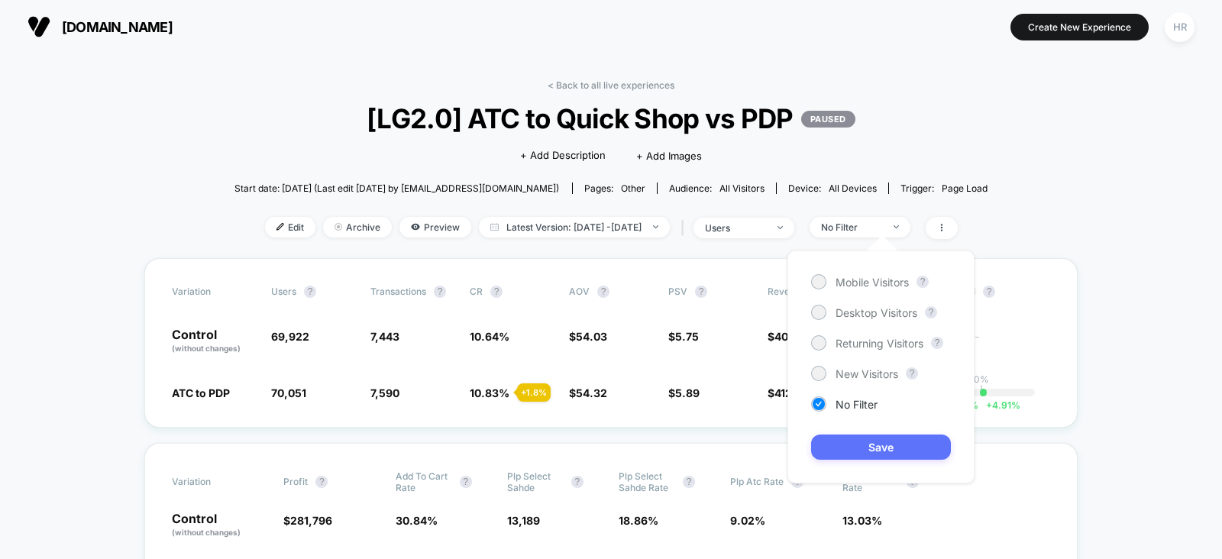
drag, startPoint x: 864, startPoint y: 287, endPoint x: 872, endPoint y: 446, distance: 159.1
click at [872, 446] on div "Mobile Visitors ? Desktop Visitors ? Returning Visitors ? New Visitors ? No Fil…" at bounding box center [881, 367] width 187 height 233
click at [870, 283] on span "Mobile Visitors" at bounding box center [872, 282] width 73 height 13
click at [863, 445] on button "Save" at bounding box center [881, 447] width 140 height 25
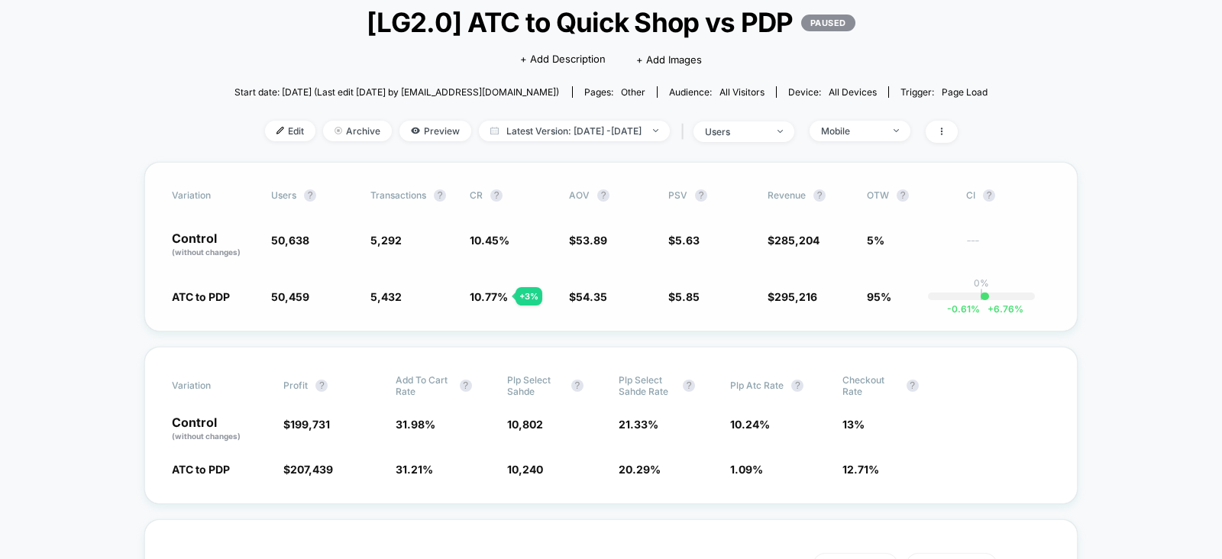
scroll to position [95, 0]
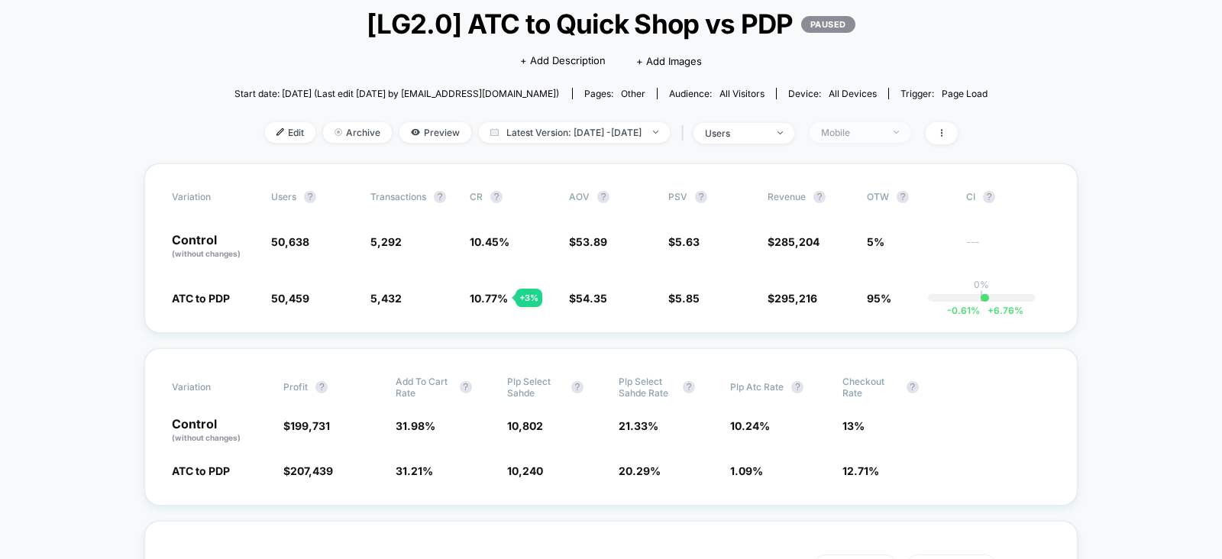
click at [882, 135] on div "Mobile" at bounding box center [851, 132] width 61 height 11
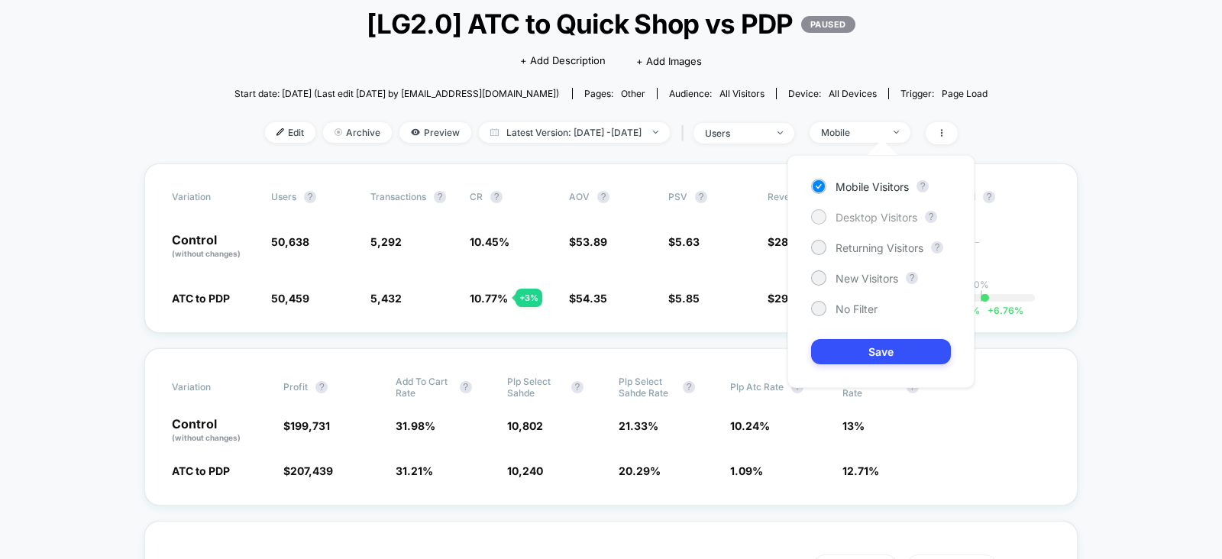
click at [863, 219] on span "Desktop Visitors" at bounding box center [877, 217] width 82 height 13
click at [854, 342] on button "Save" at bounding box center [881, 351] width 140 height 25
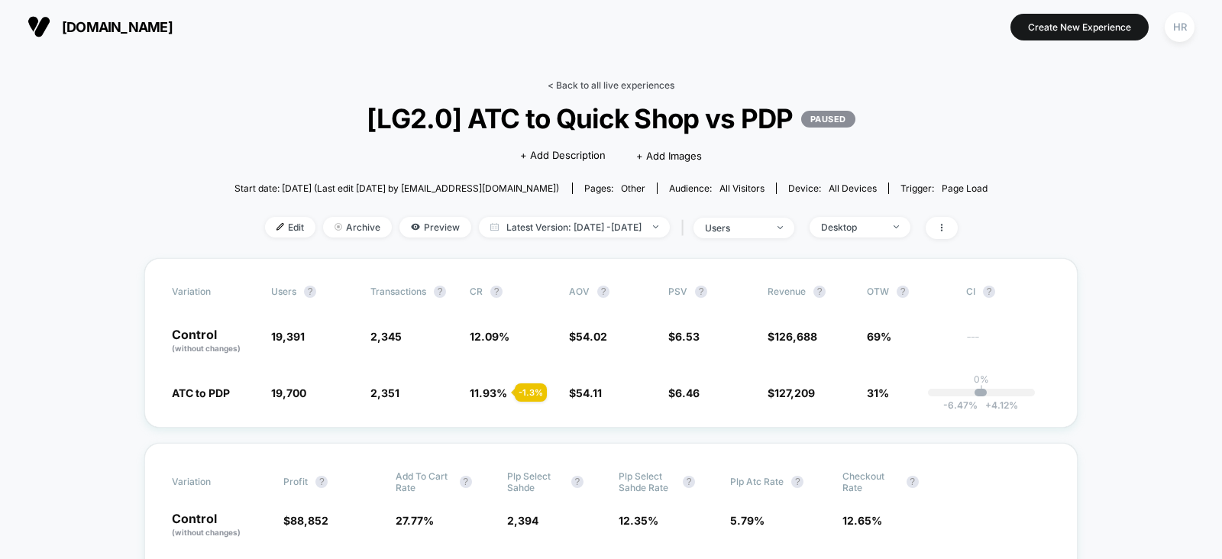
click at [611, 86] on link "< Back to all live experiences" at bounding box center [611, 84] width 127 height 11
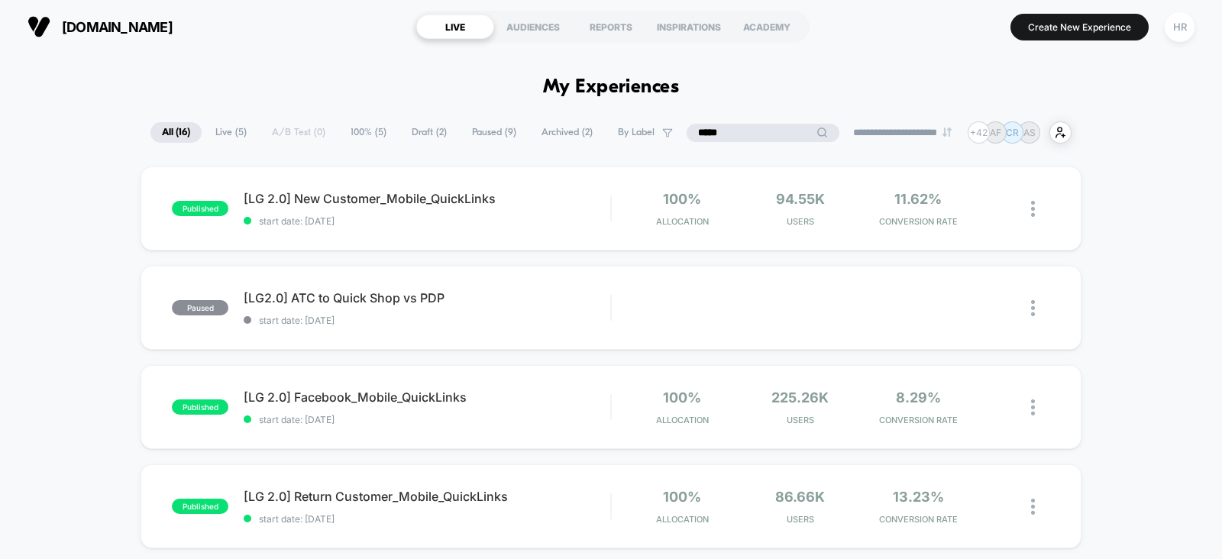
click at [753, 130] on input "*****" at bounding box center [763, 133] width 153 height 18
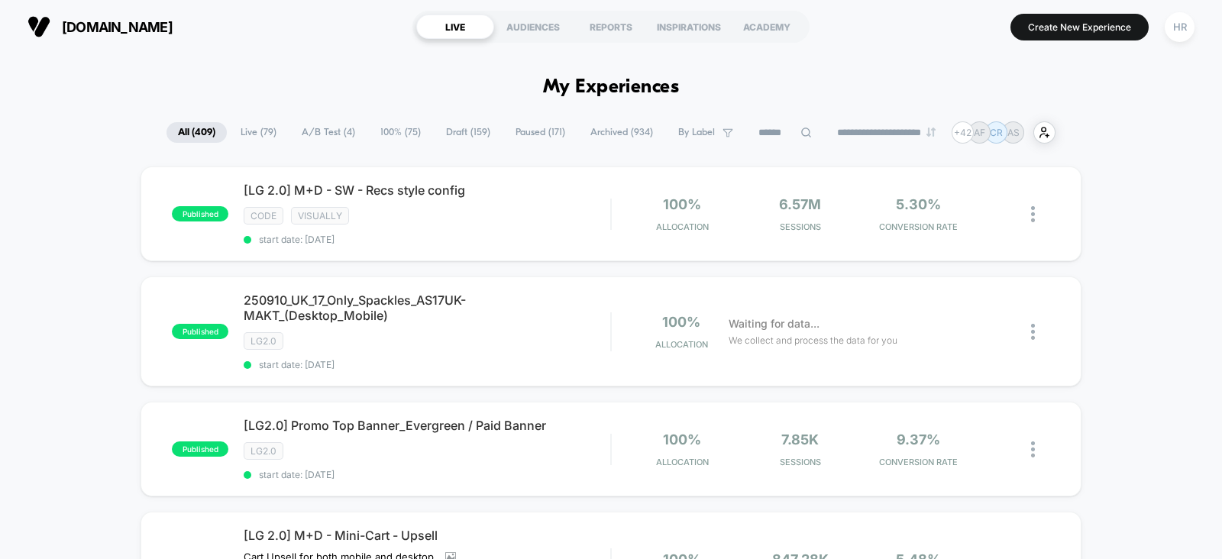
click at [290, 135] on span "A/B Test ( 4 )" at bounding box center [328, 132] width 76 height 21
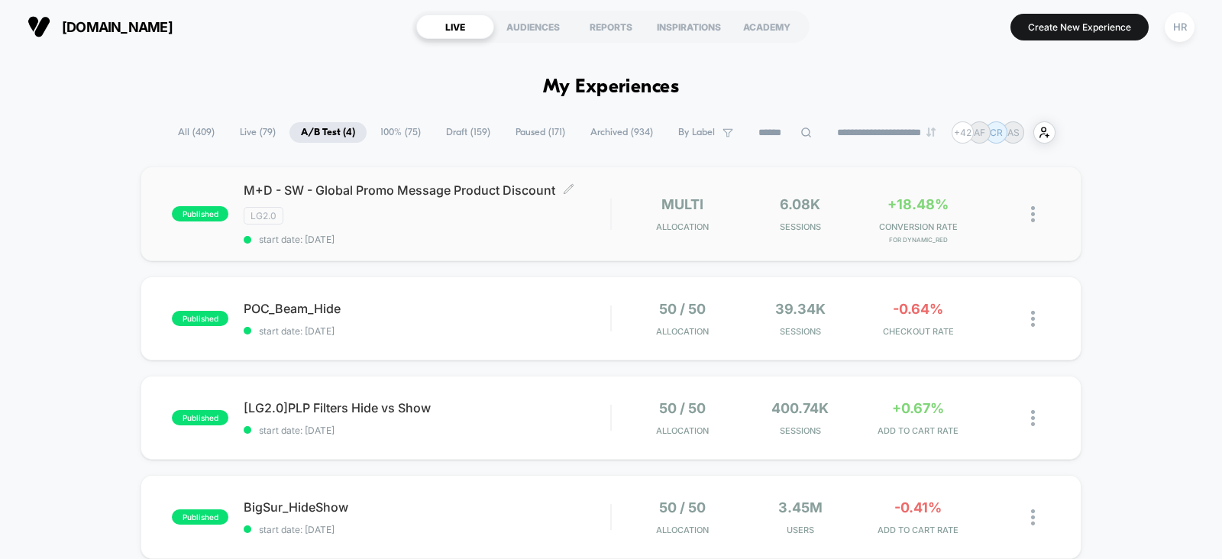
click at [577, 225] on div "M+D - SW - Global Promo Message Product Discount Click to edit experience detai…" at bounding box center [427, 214] width 367 height 63
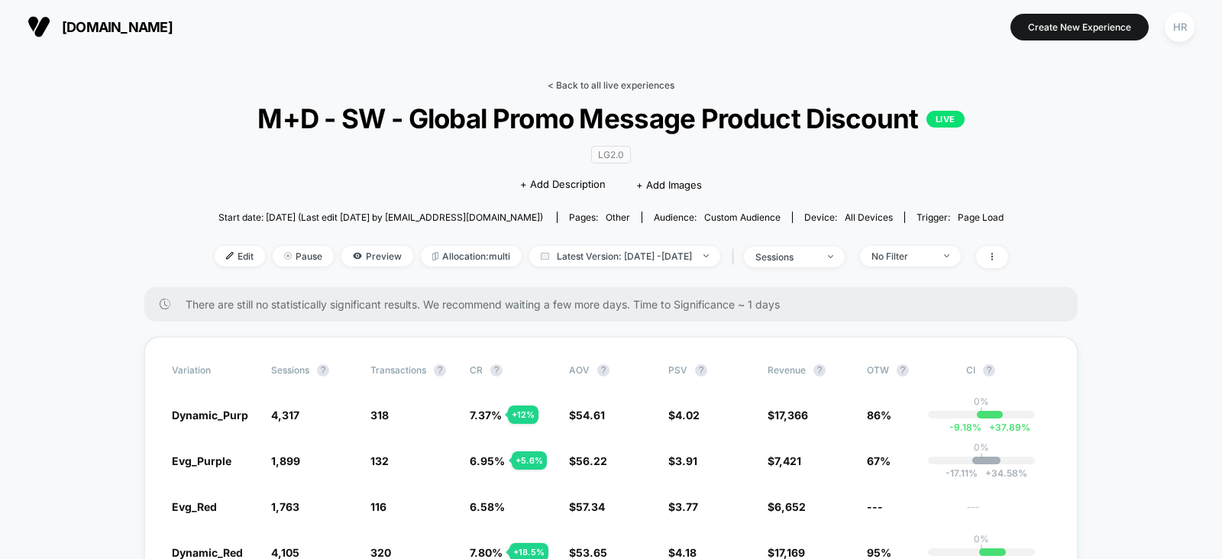
click at [639, 88] on link "< Back to all live experiences" at bounding box center [611, 84] width 127 height 11
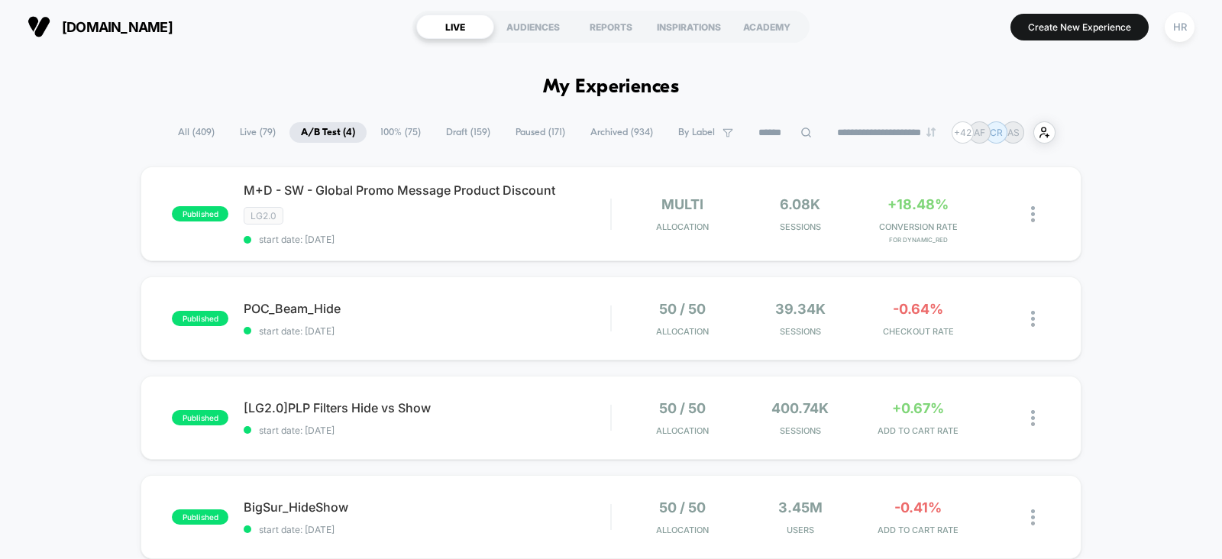
click at [201, 137] on span "All ( 409 )" at bounding box center [197, 132] width 60 height 21
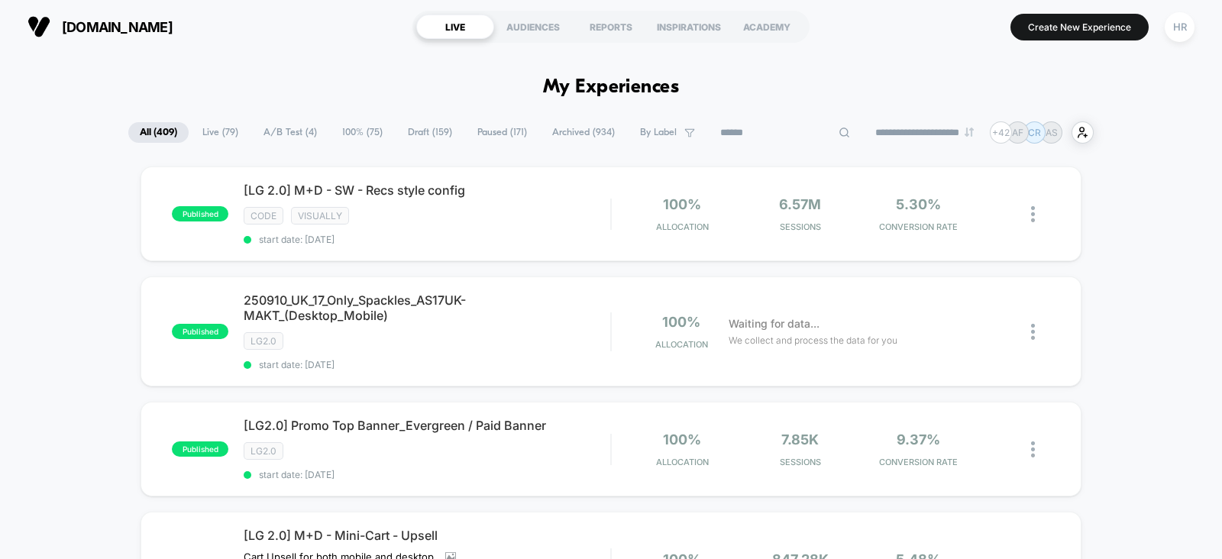
click at [772, 138] on input at bounding box center [785, 133] width 153 height 18
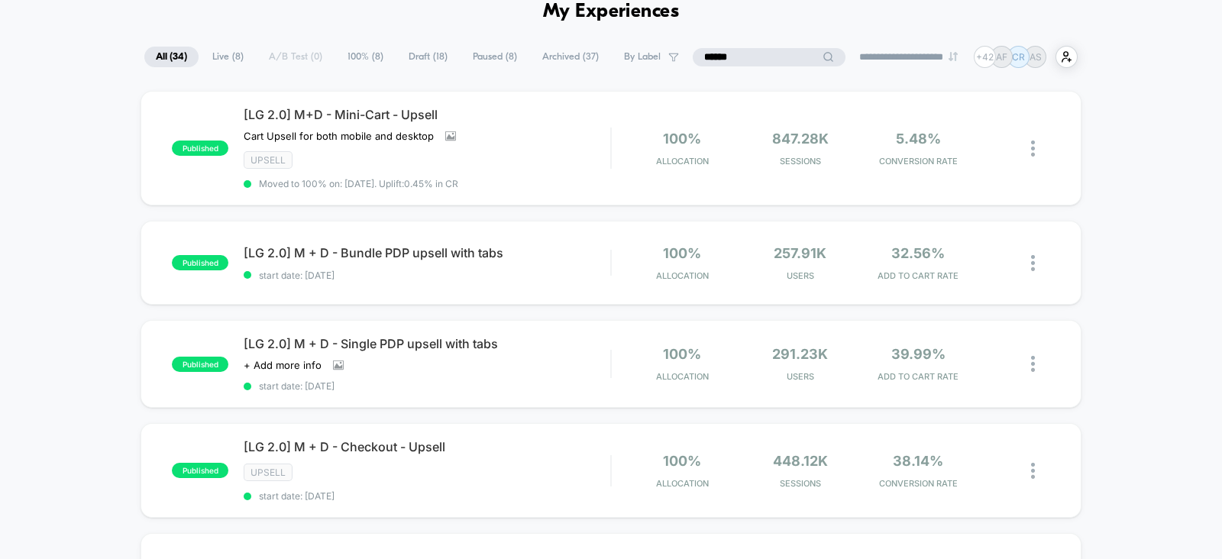
scroll to position [91, 0]
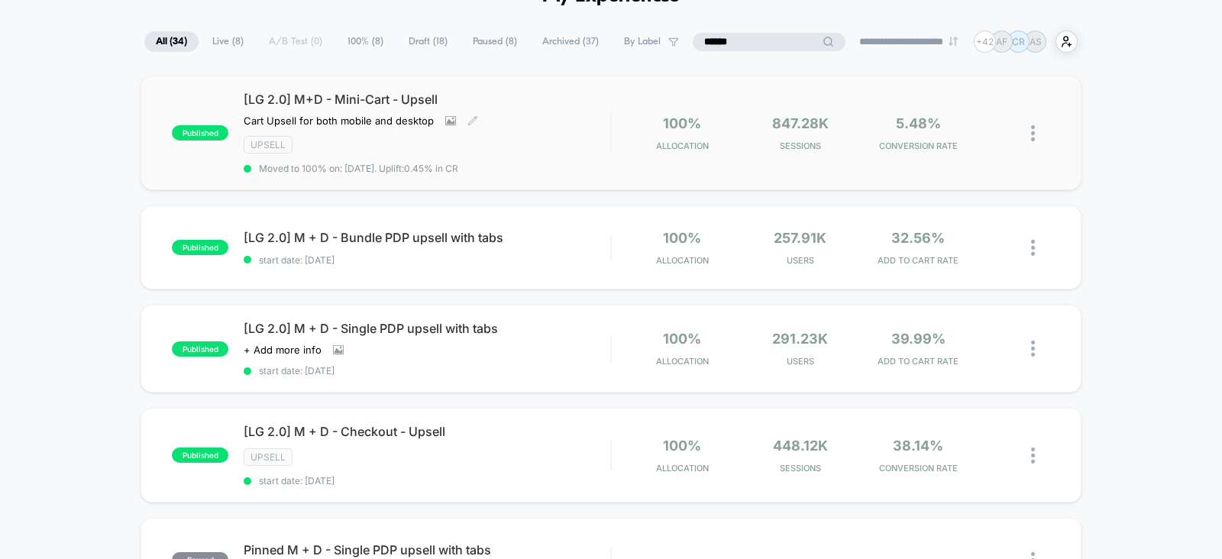
type input "******"
click at [592, 123] on div "[LG 2.0] M+D - Mini-Cart - Upsell Cart Upsell for both mobile and desktop Click…" at bounding box center [427, 133] width 367 height 83
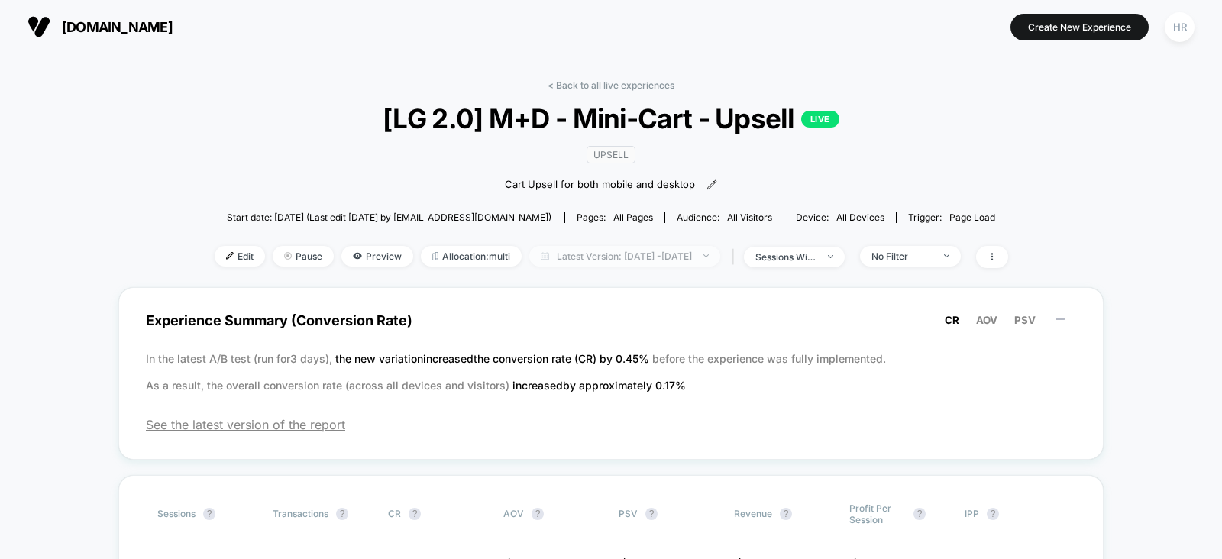
click at [617, 254] on span "Latest Version: Sep 4, 2025 - Sep 9, 2025" at bounding box center [624, 256] width 191 height 21
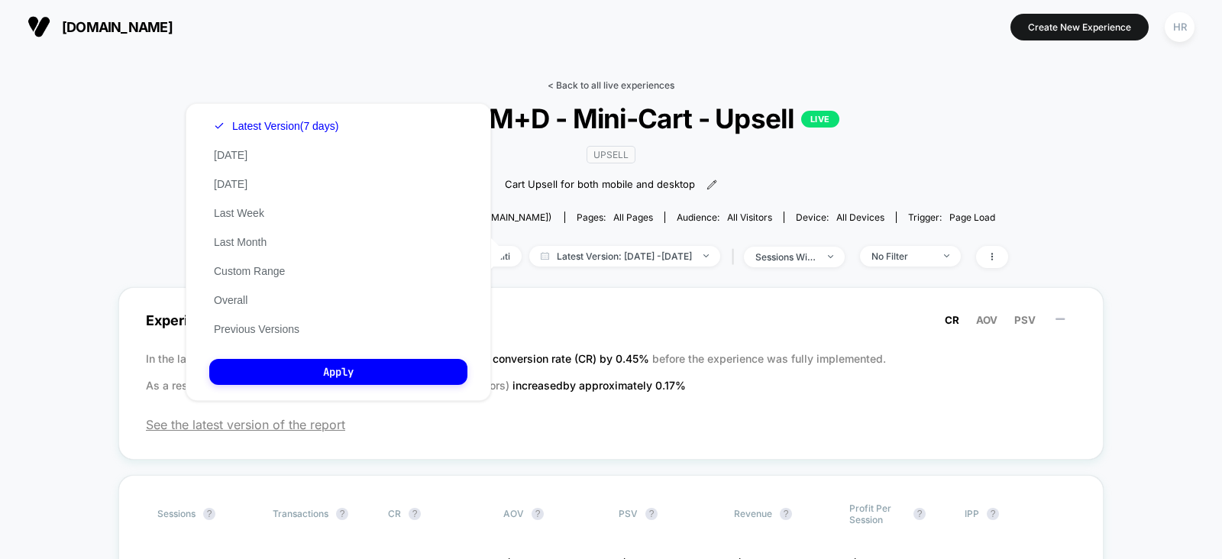
click at [603, 82] on link "< Back to all live experiences" at bounding box center [611, 84] width 127 height 11
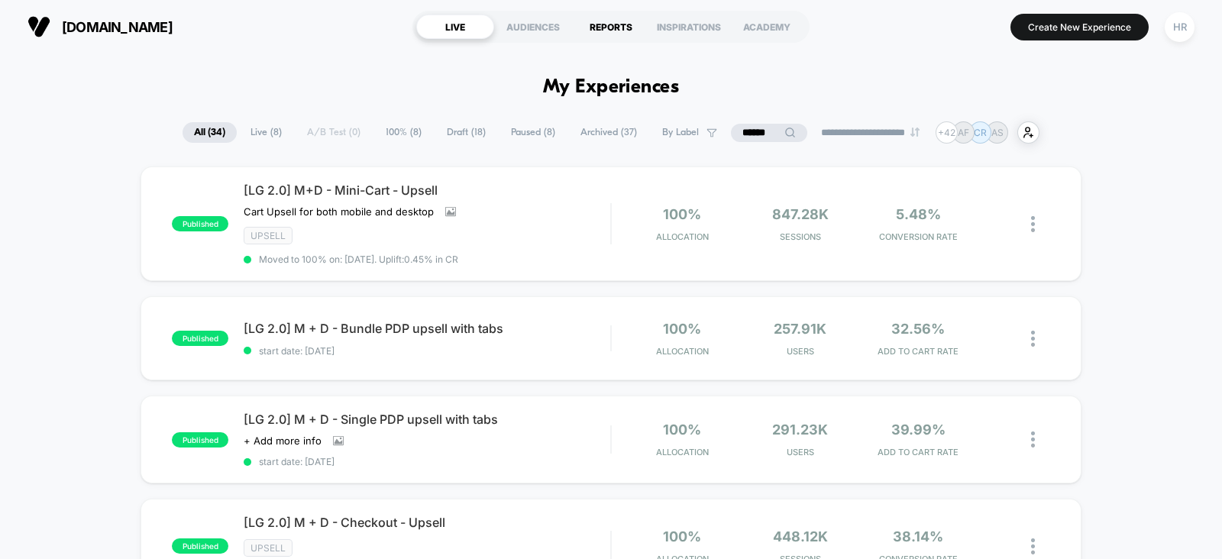
click at [611, 29] on div "REPORTS" at bounding box center [611, 27] width 78 height 24
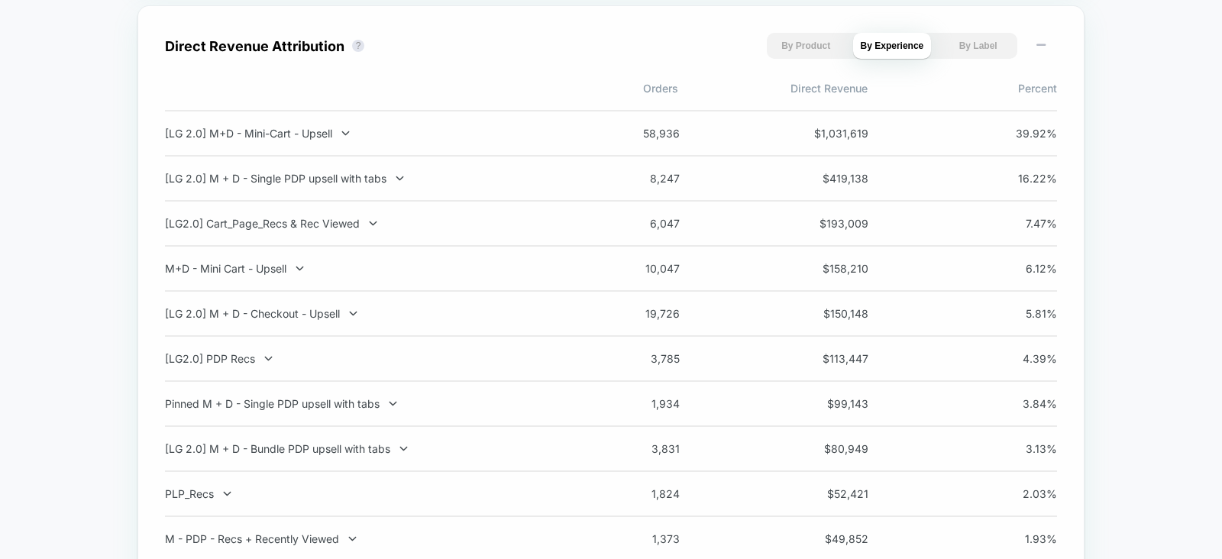
scroll to position [1082, 0]
click at [351, 128] on icon at bounding box center [345, 133] width 11 height 11
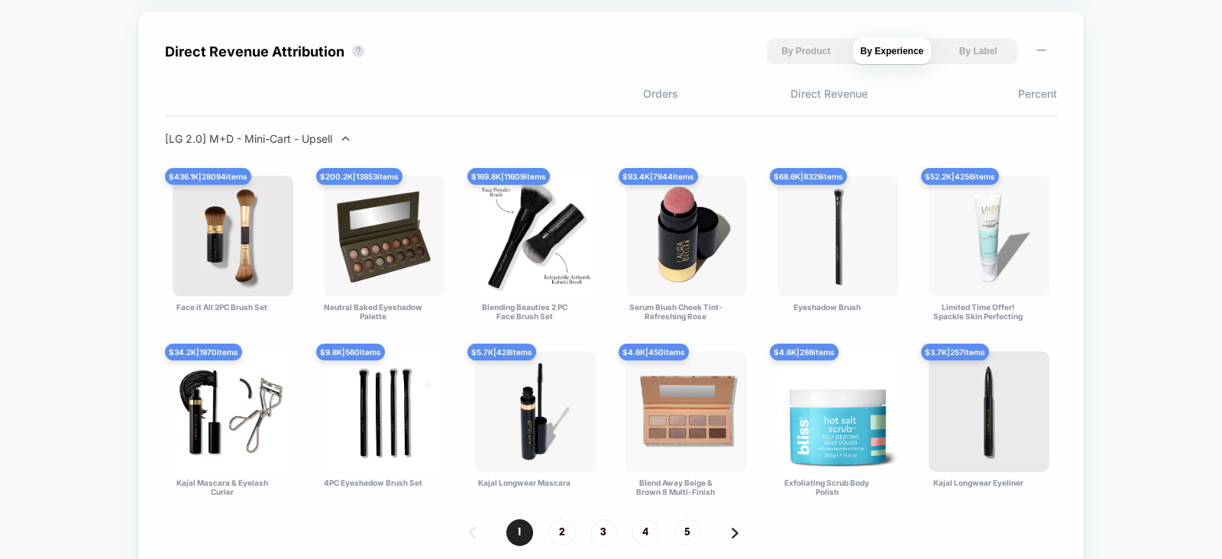
scroll to position [1088, 0]
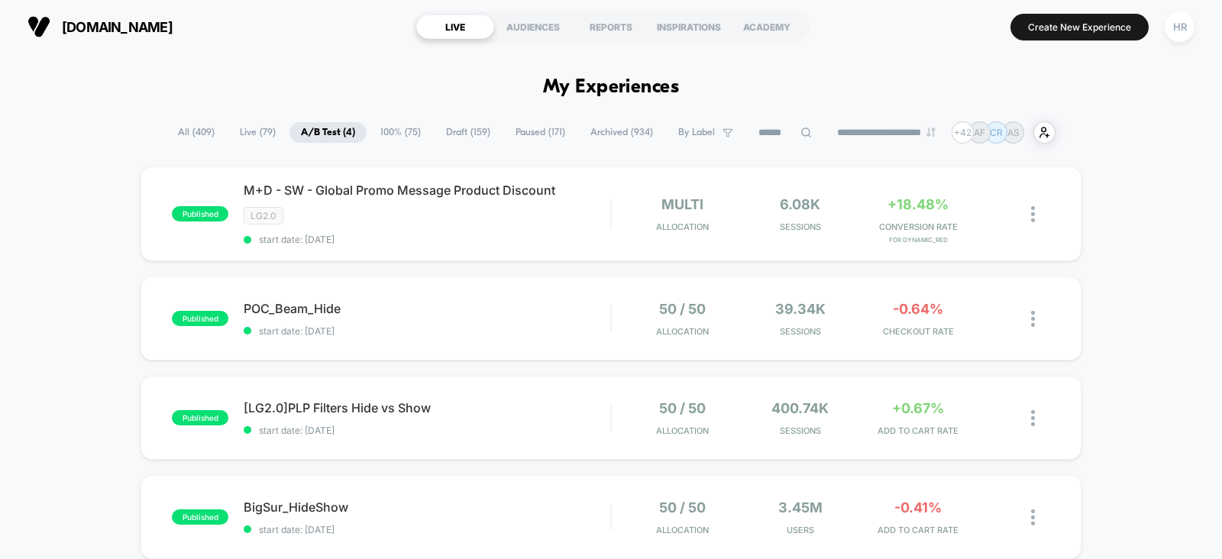
scroll to position [37, 0]
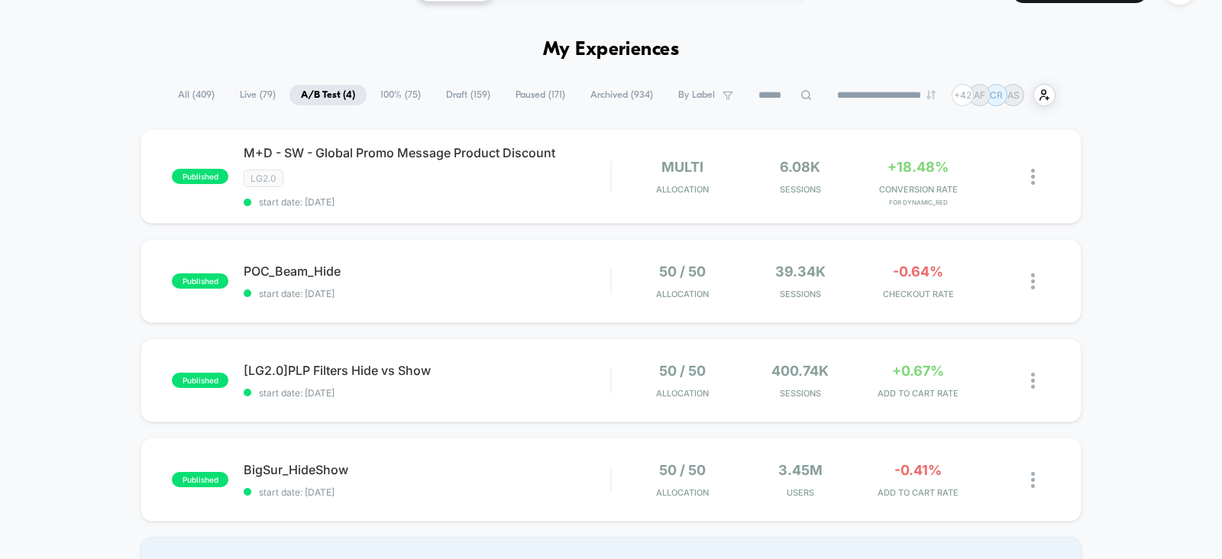
click at [193, 92] on span "All ( 409 )" at bounding box center [197, 95] width 60 height 21
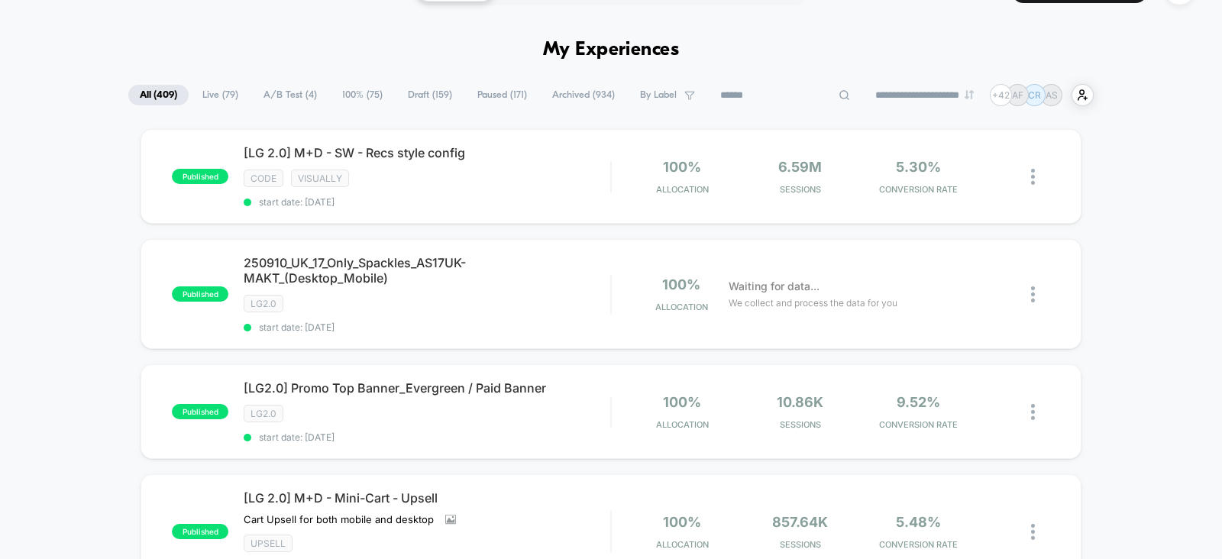
click at [763, 100] on input at bounding box center [785, 95] width 153 height 18
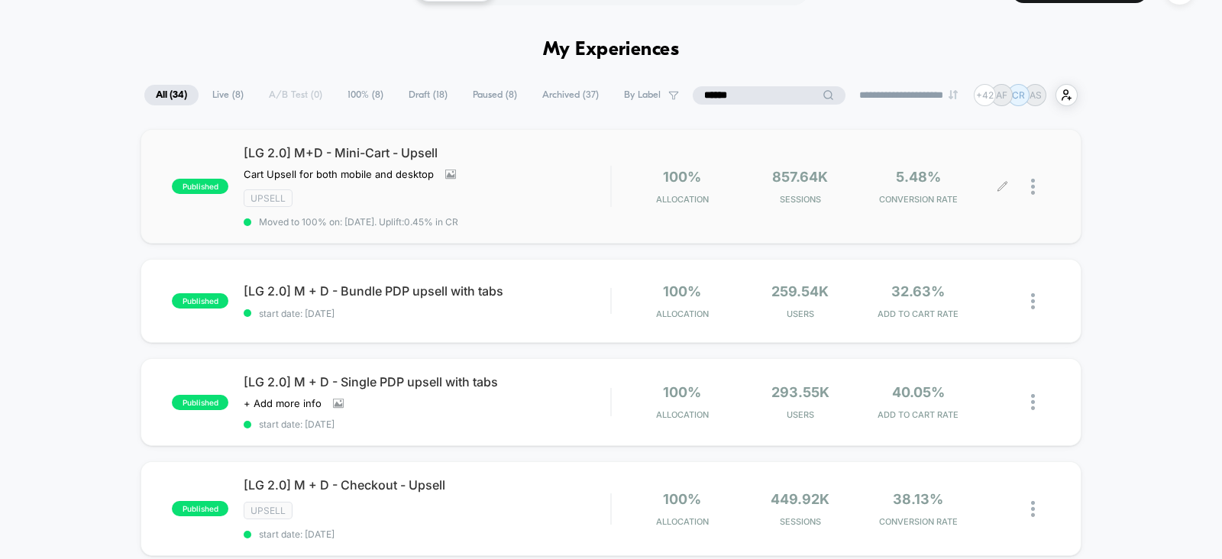
type input "******"
click at [1002, 190] on icon at bounding box center [1002, 186] width 11 height 11
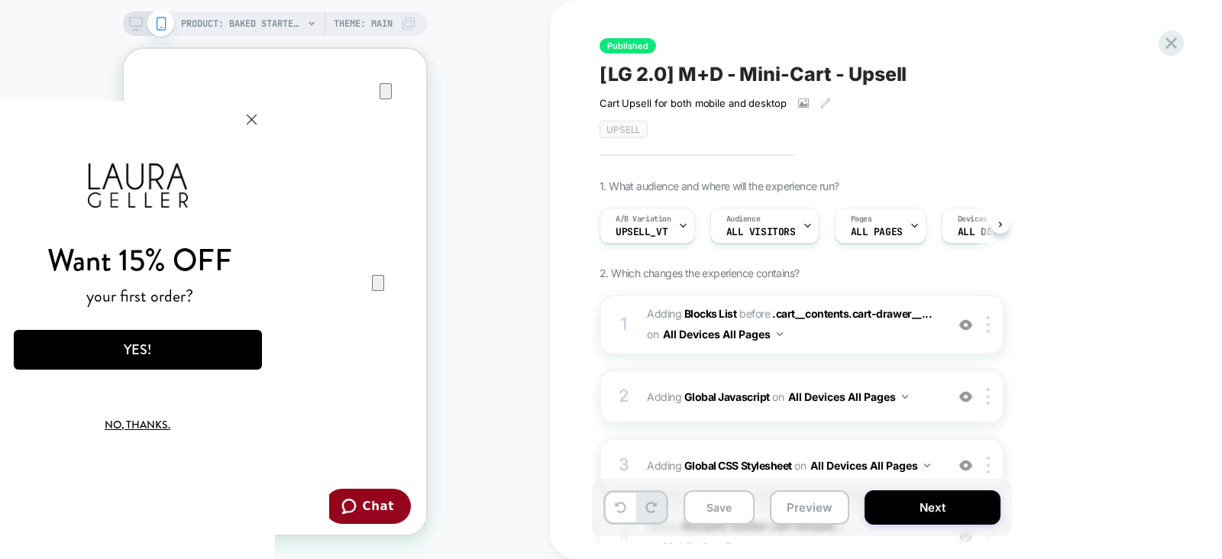
click at [264, 120] on button "Close Modal" at bounding box center [251, 119] width 41 height 37
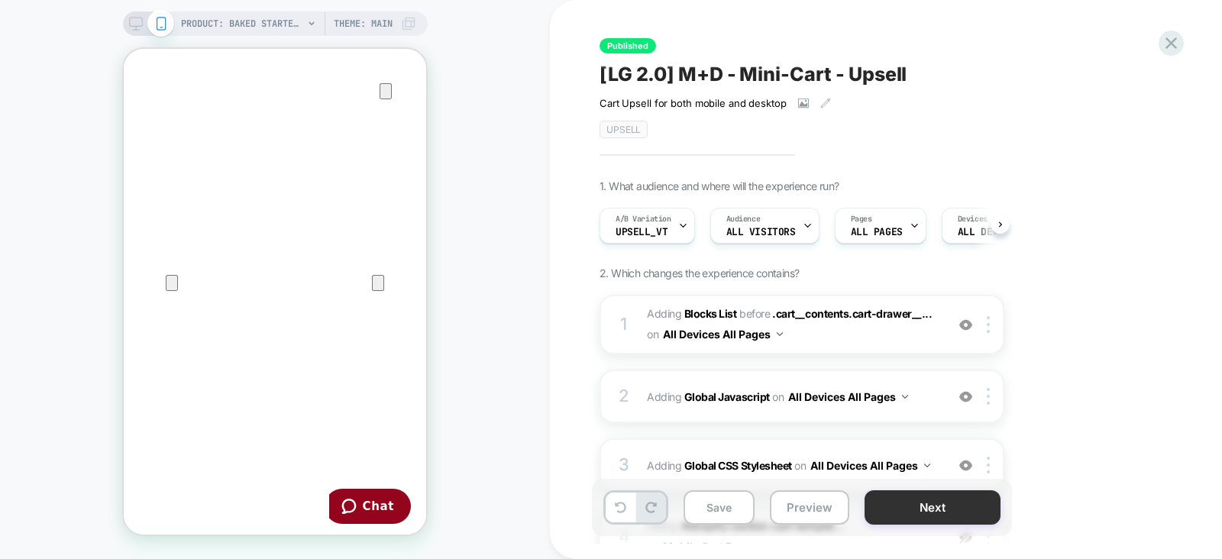
click at [908, 503] on button "Next" at bounding box center [933, 508] width 136 height 34
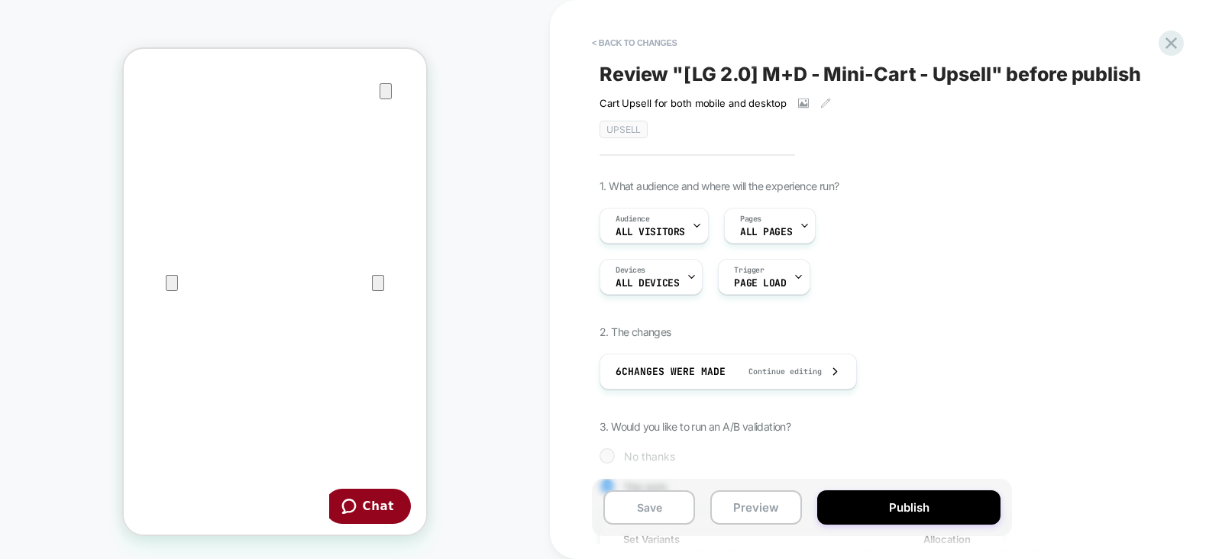
scroll to position [0, 1]
